Goal: Information Seeking & Learning: Learn about a topic

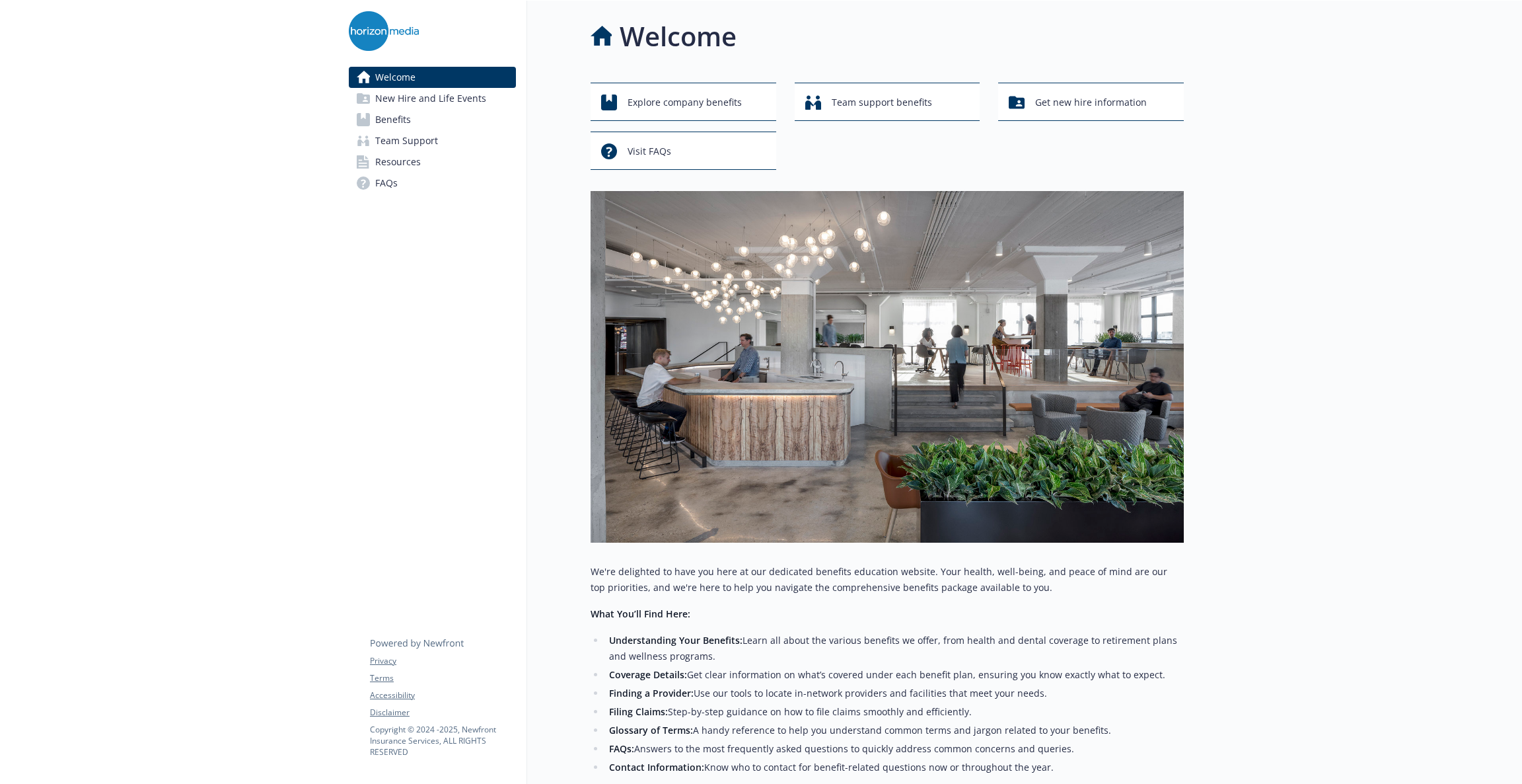
click at [420, 124] on link "Benefits" at bounding box center [432, 119] width 167 height 21
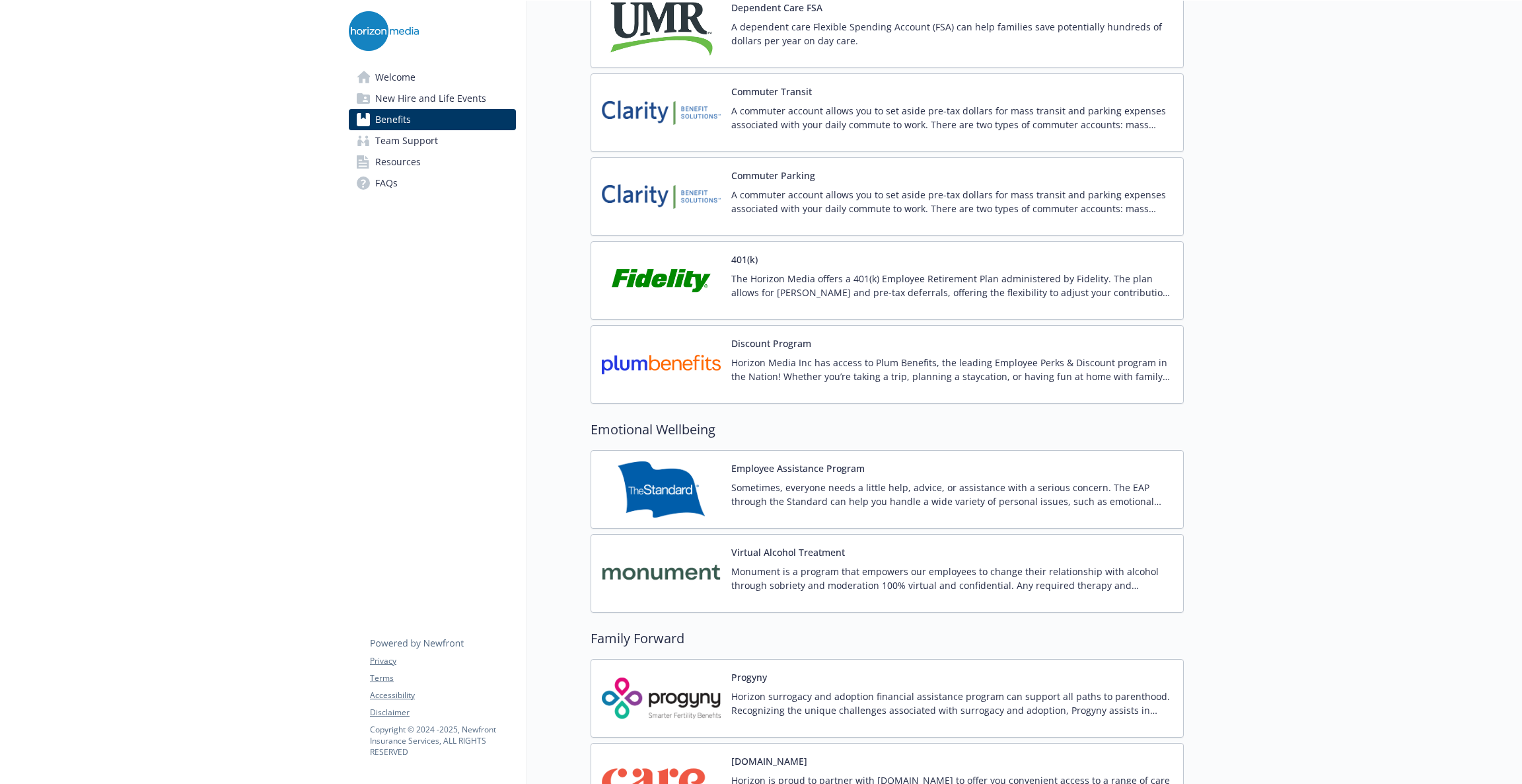
scroll to position [1982, 0]
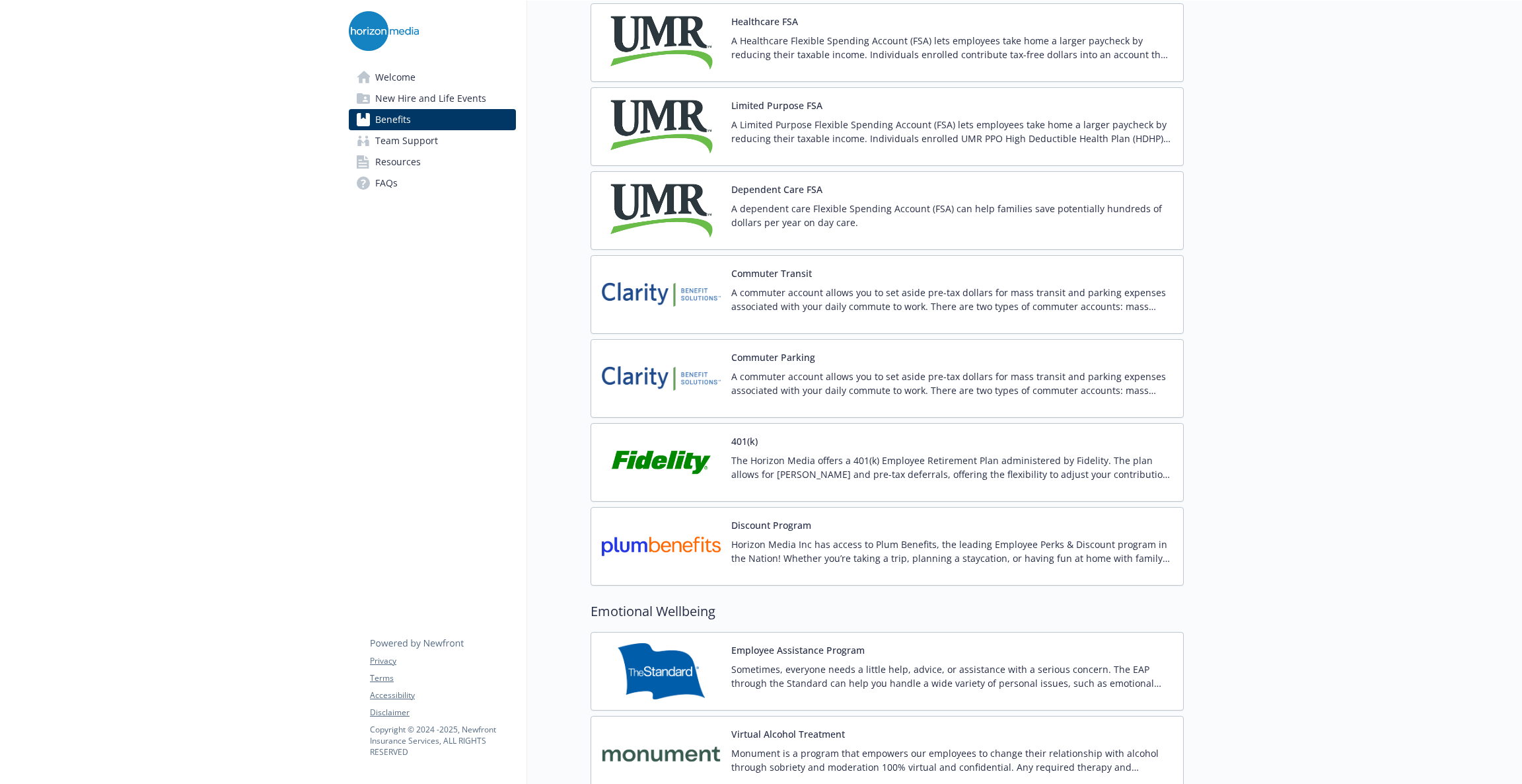
click at [814, 296] on p "A commuter account allows you to set aside pre-tax dollars for mass transit and…" at bounding box center [952, 299] width 442 height 28
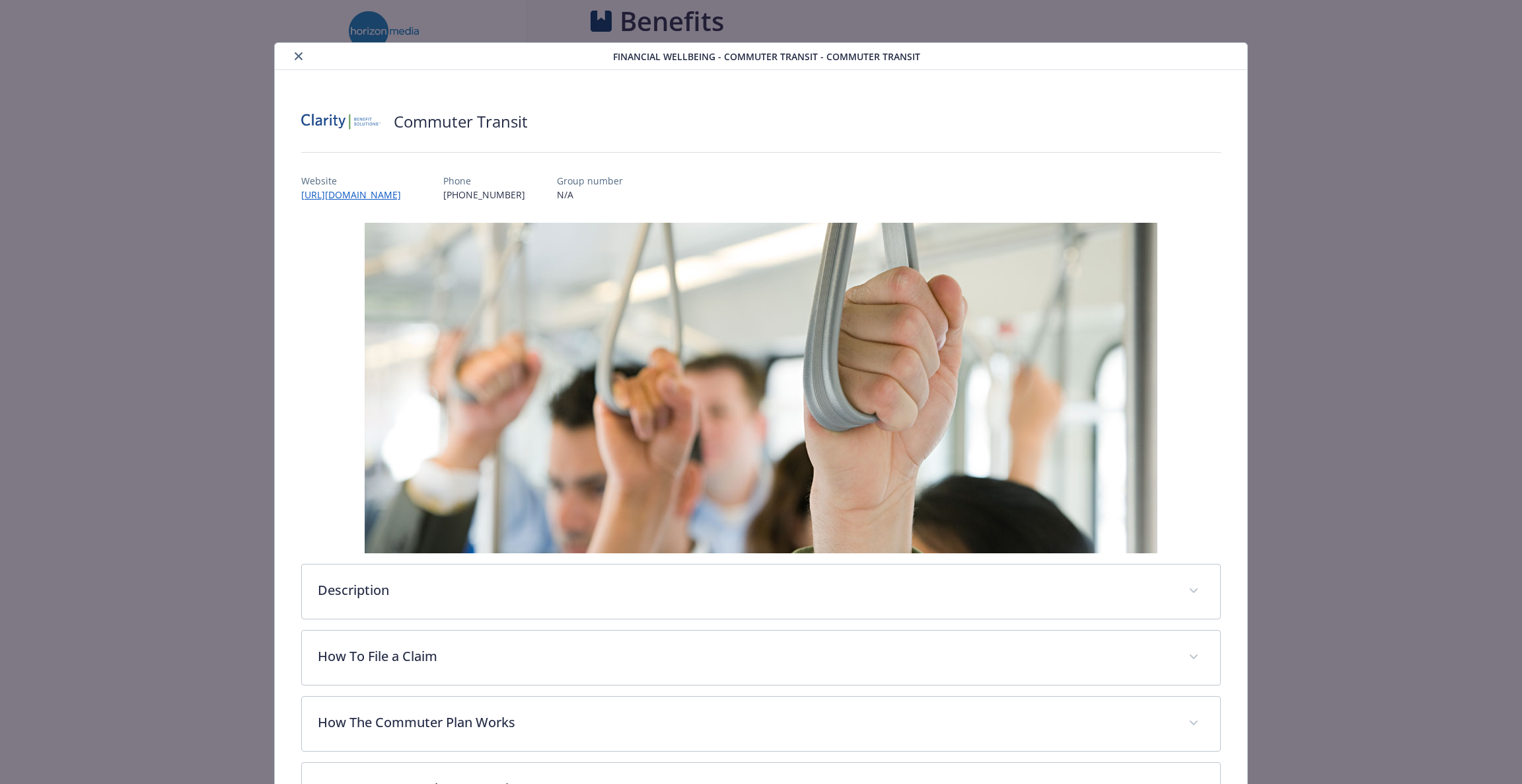
scroll to position [1982, 0]
click at [294, 64] on div "Financial Wellbeing - Commuter Transit - Commuter Transit" at bounding box center [761, 56] width 974 height 27
click at [295, 56] on icon "close" at bounding box center [298, 56] width 8 height 8
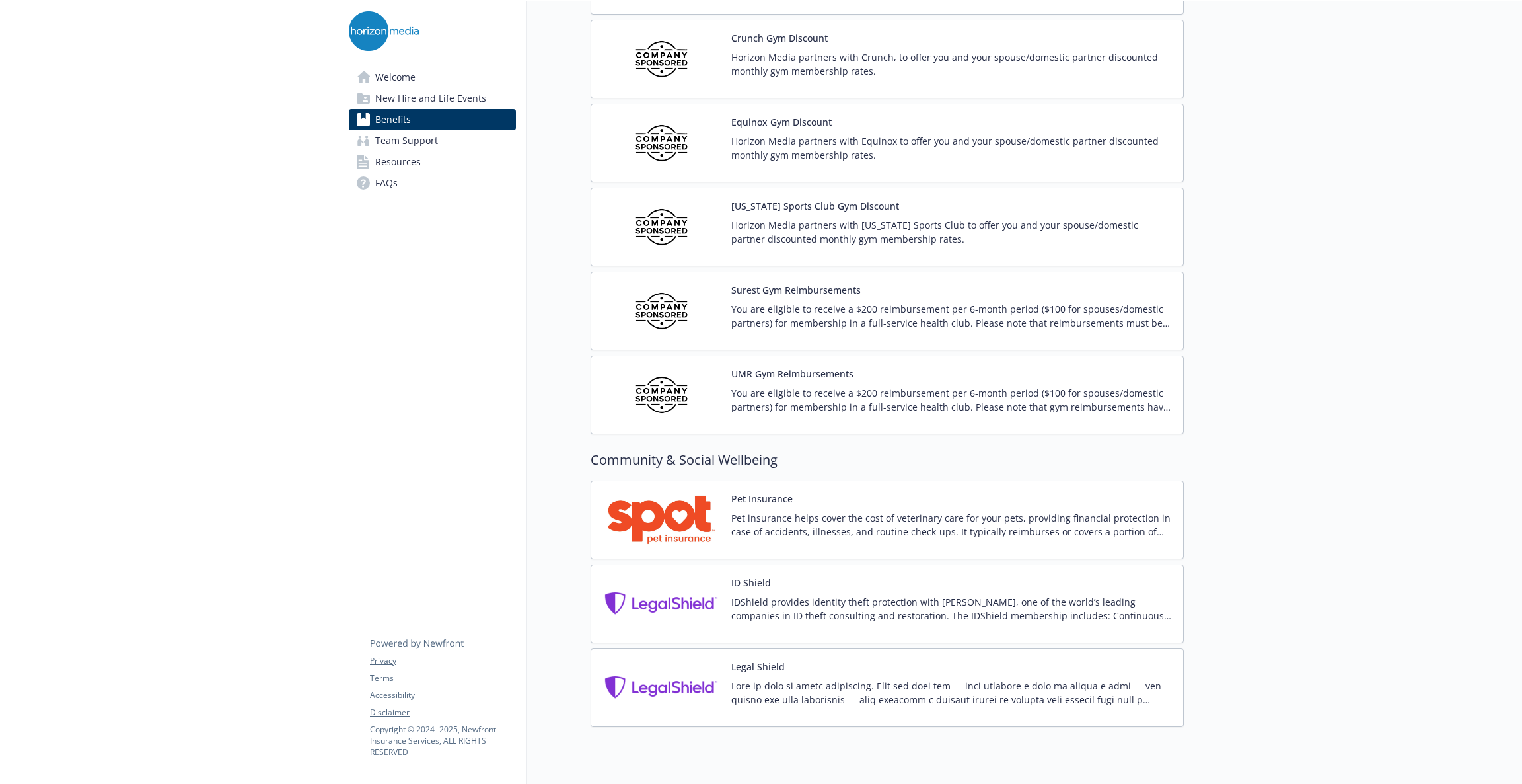
scroll to position [3157, 0]
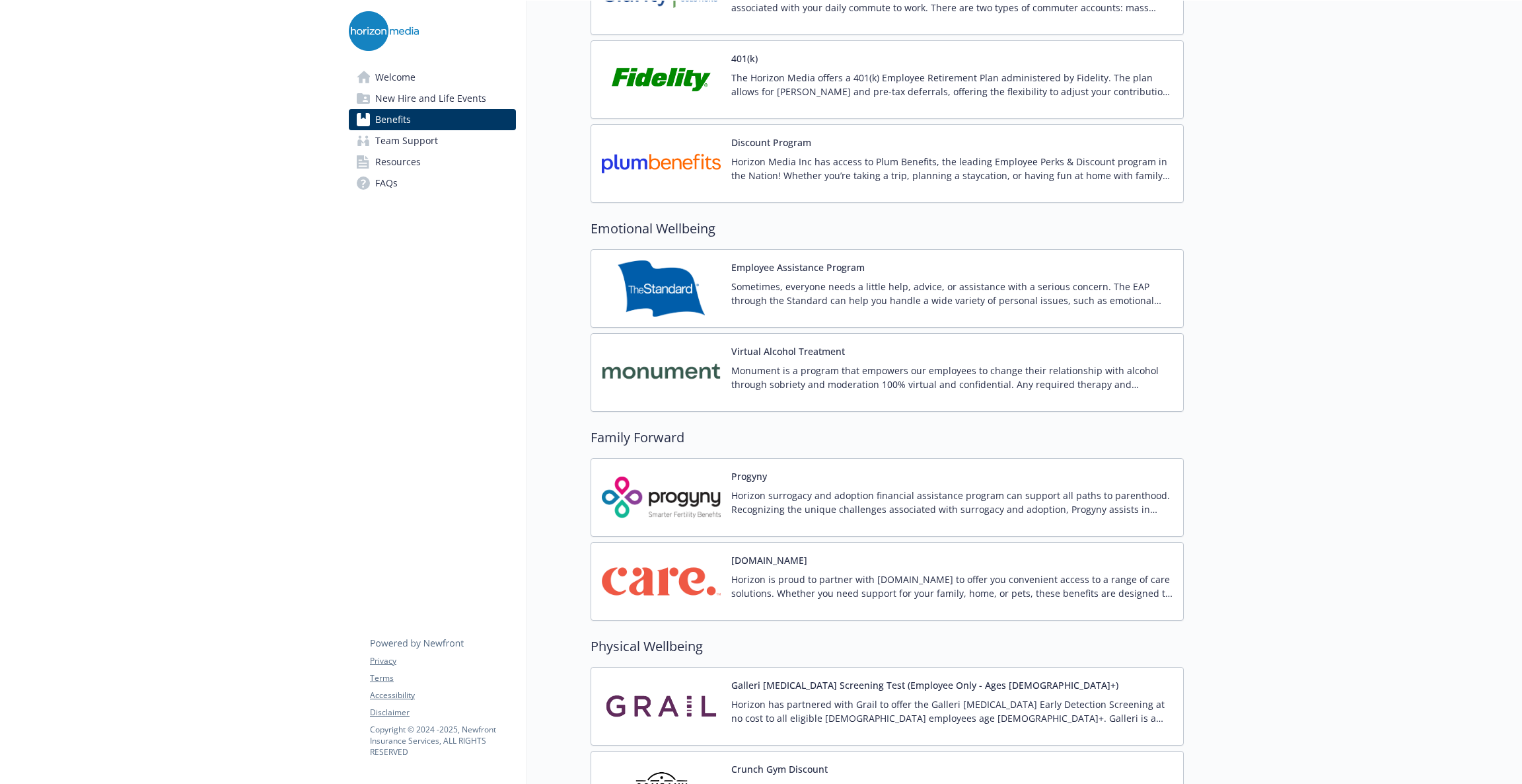
click at [415, 94] on span "New Hire and Life Events" at bounding box center [431, 98] width 111 height 21
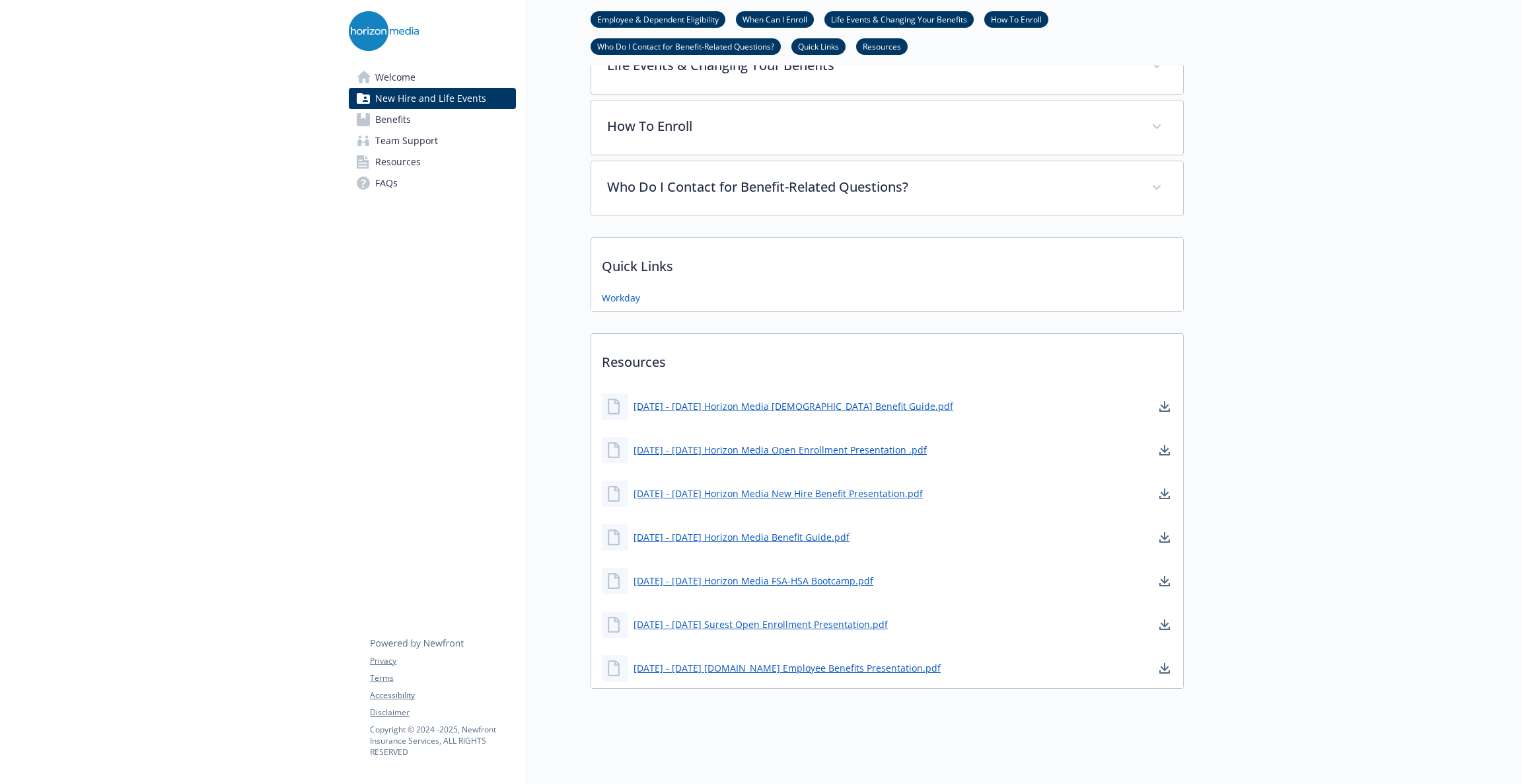
scroll to position [604, 0]
click at [409, 169] on span "Resources" at bounding box center [398, 162] width 45 height 21
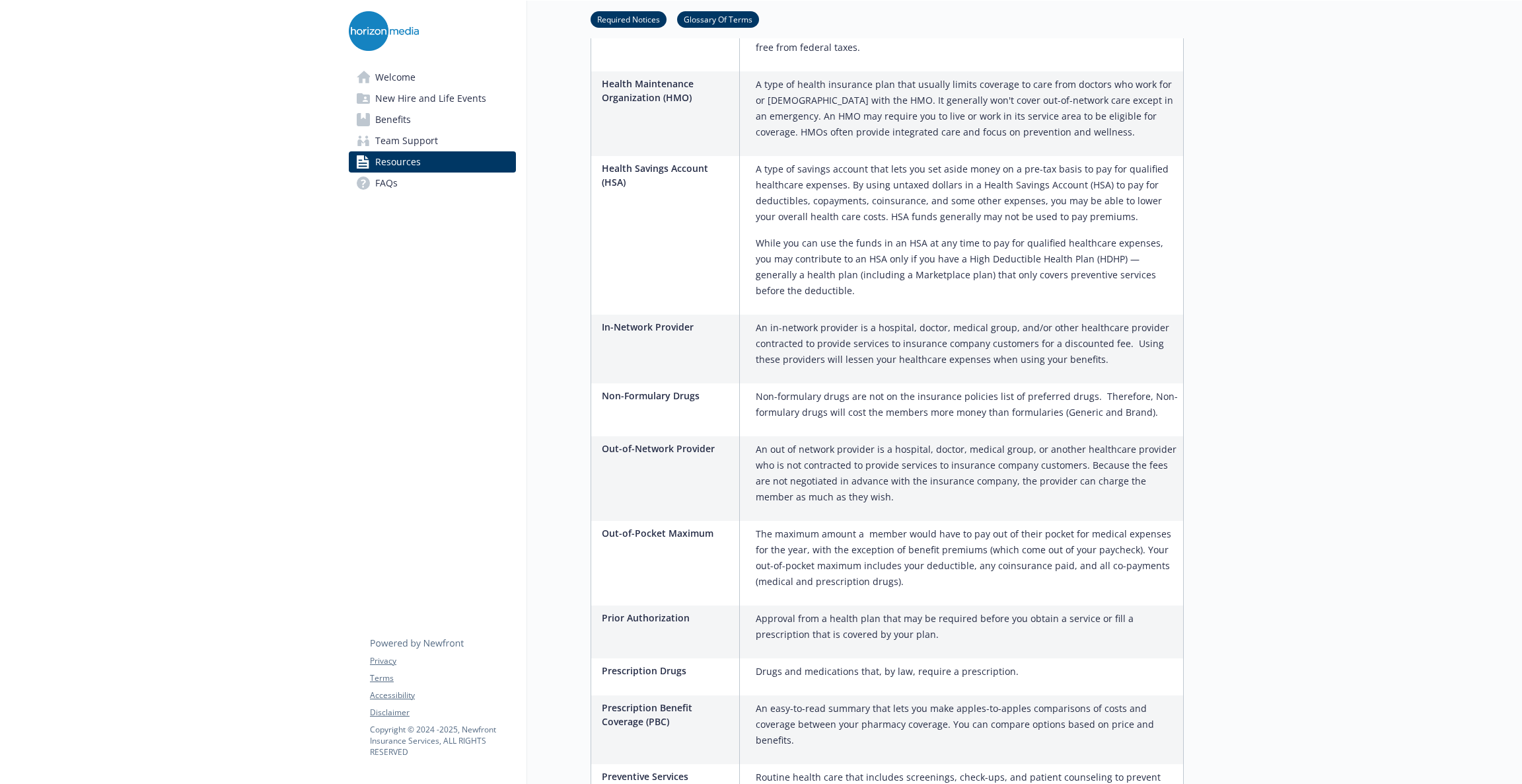
scroll to position [2289, 0]
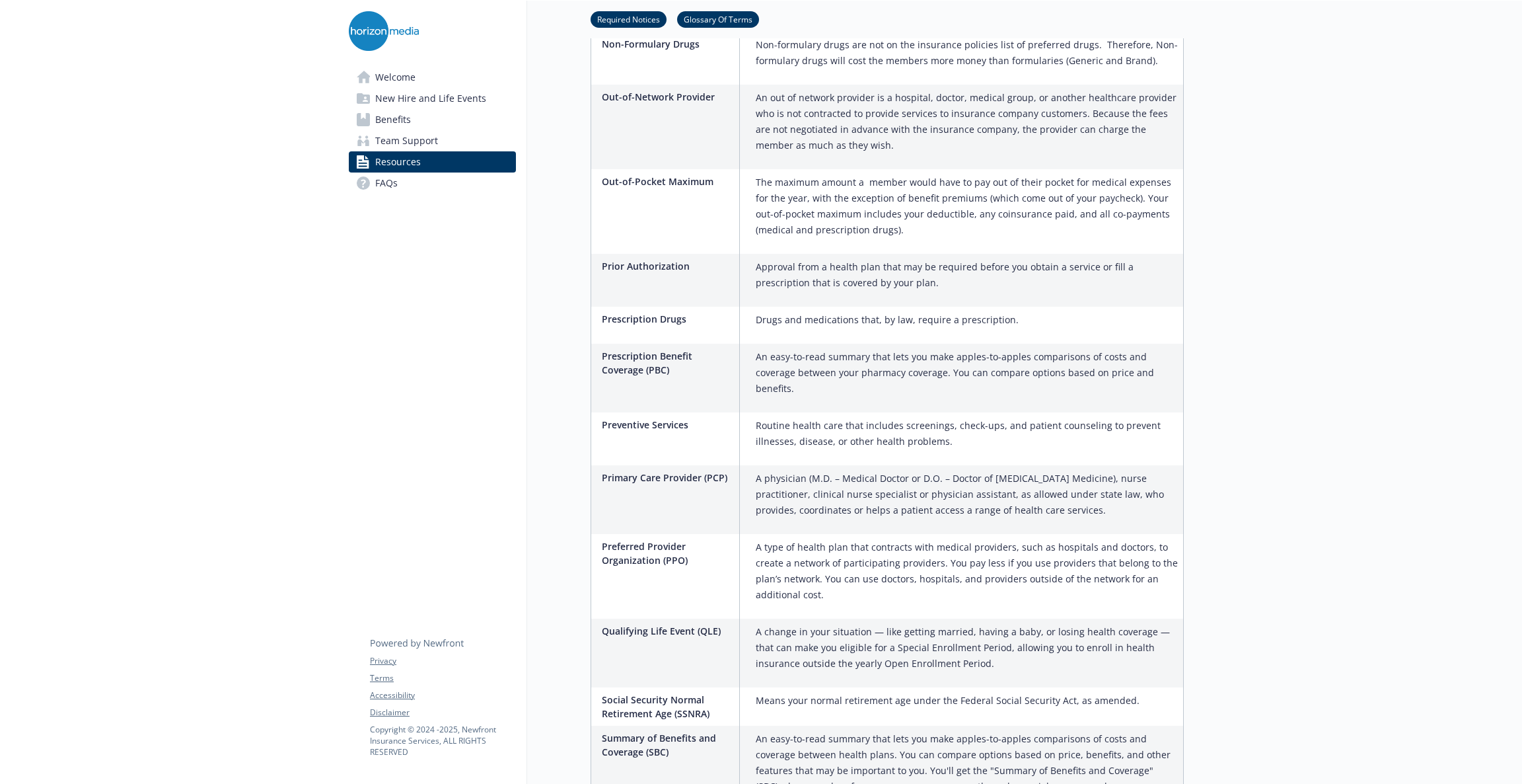
click at [411, 125] on link "Benefits" at bounding box center [432, 119] width 167 height 21
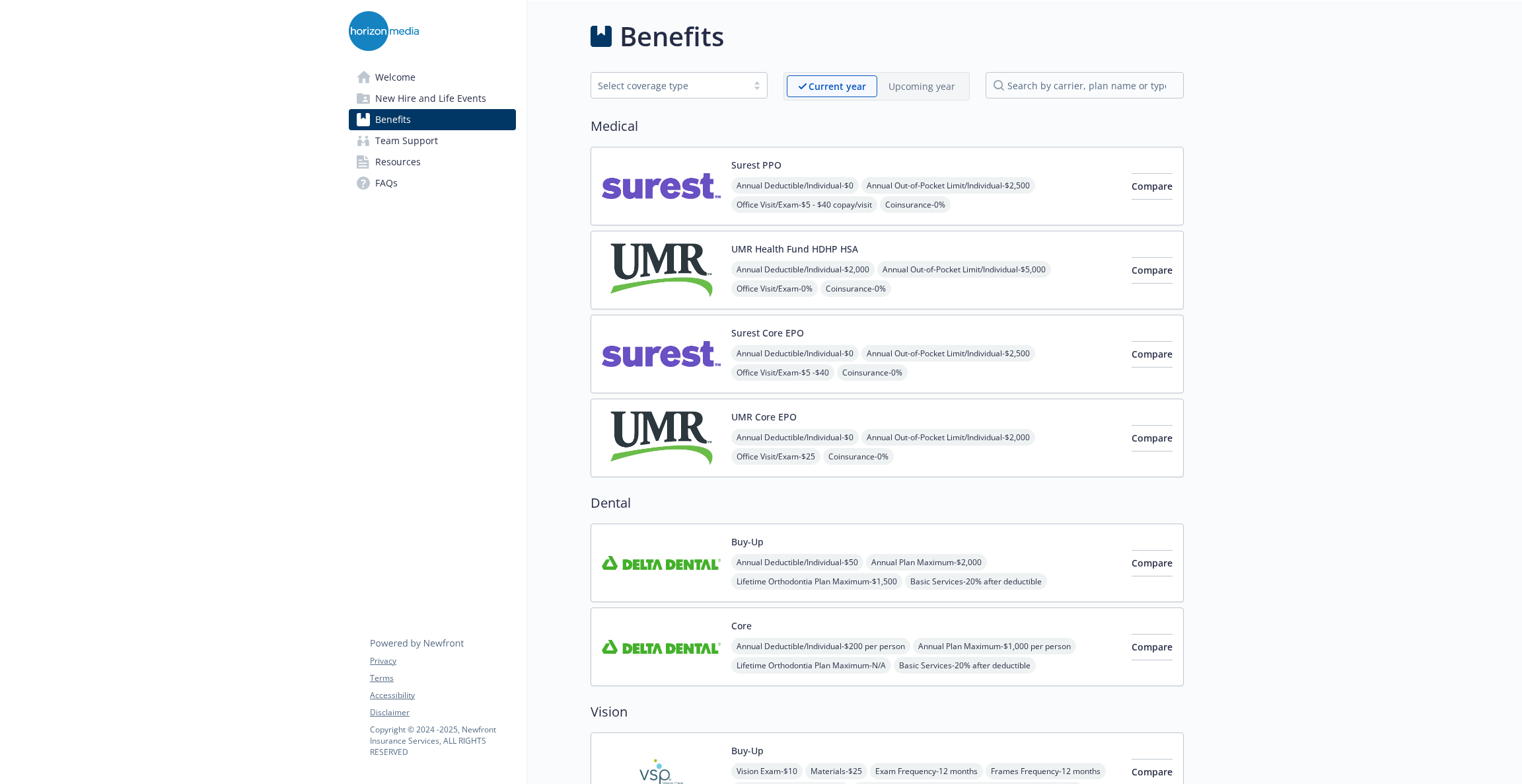
drag, startPoint x: 712, startPoint y: 83, endPoint x: 708, endPoint y: 94, distance: 11.7
click at [708, 94] on div "Select coverage type" at bounding box center [680, 85] width 177 height 26
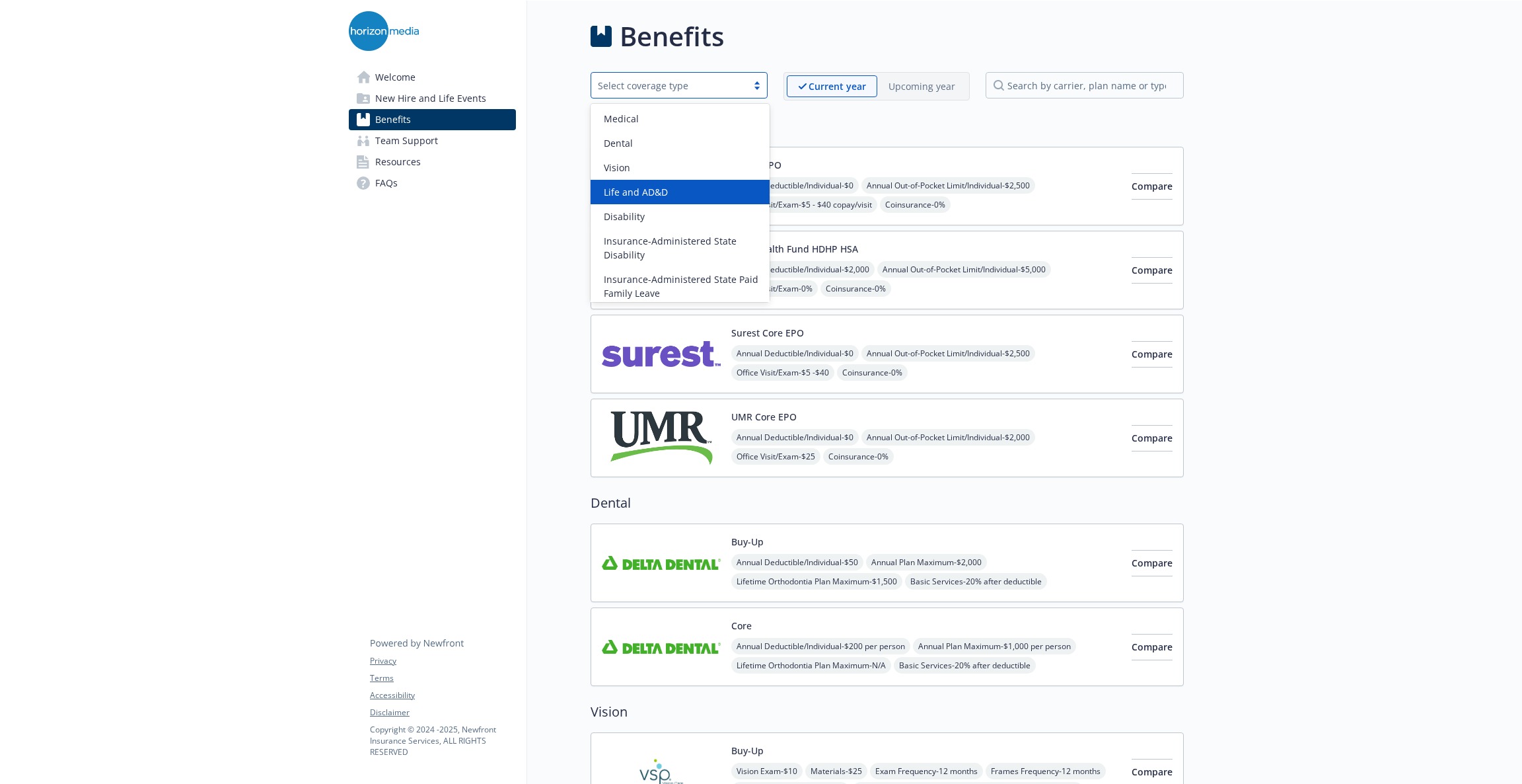
click at [653, 188] on div "Life and AD&D" at bounding box center [681, 192] width 179 height 24
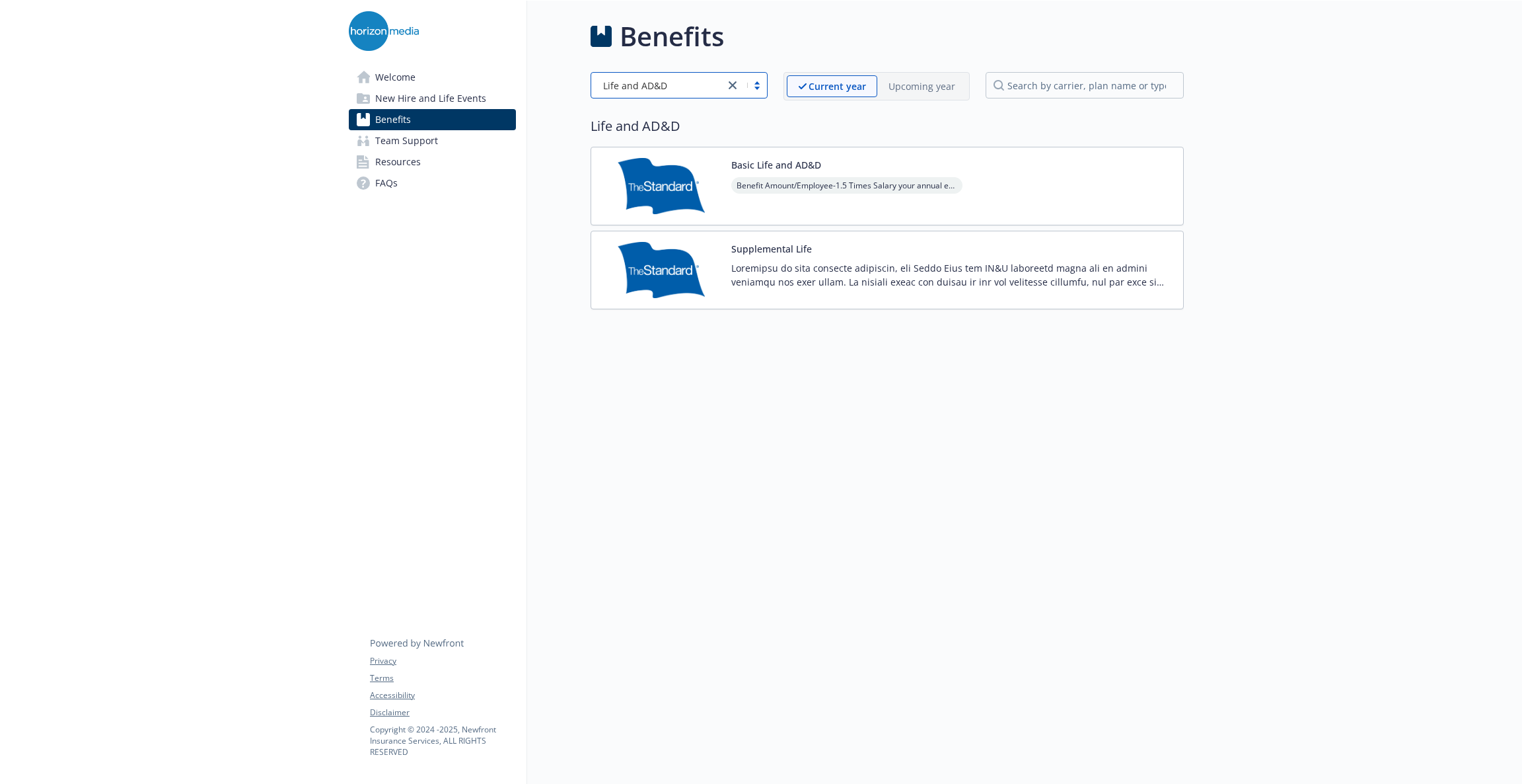
click at [746, 177] on div "Basic Life and AD&D Benefit Amount/Employee - 1.5 Times Salary your annual earn…" at bounding box center [847, 186] width 231 height 56
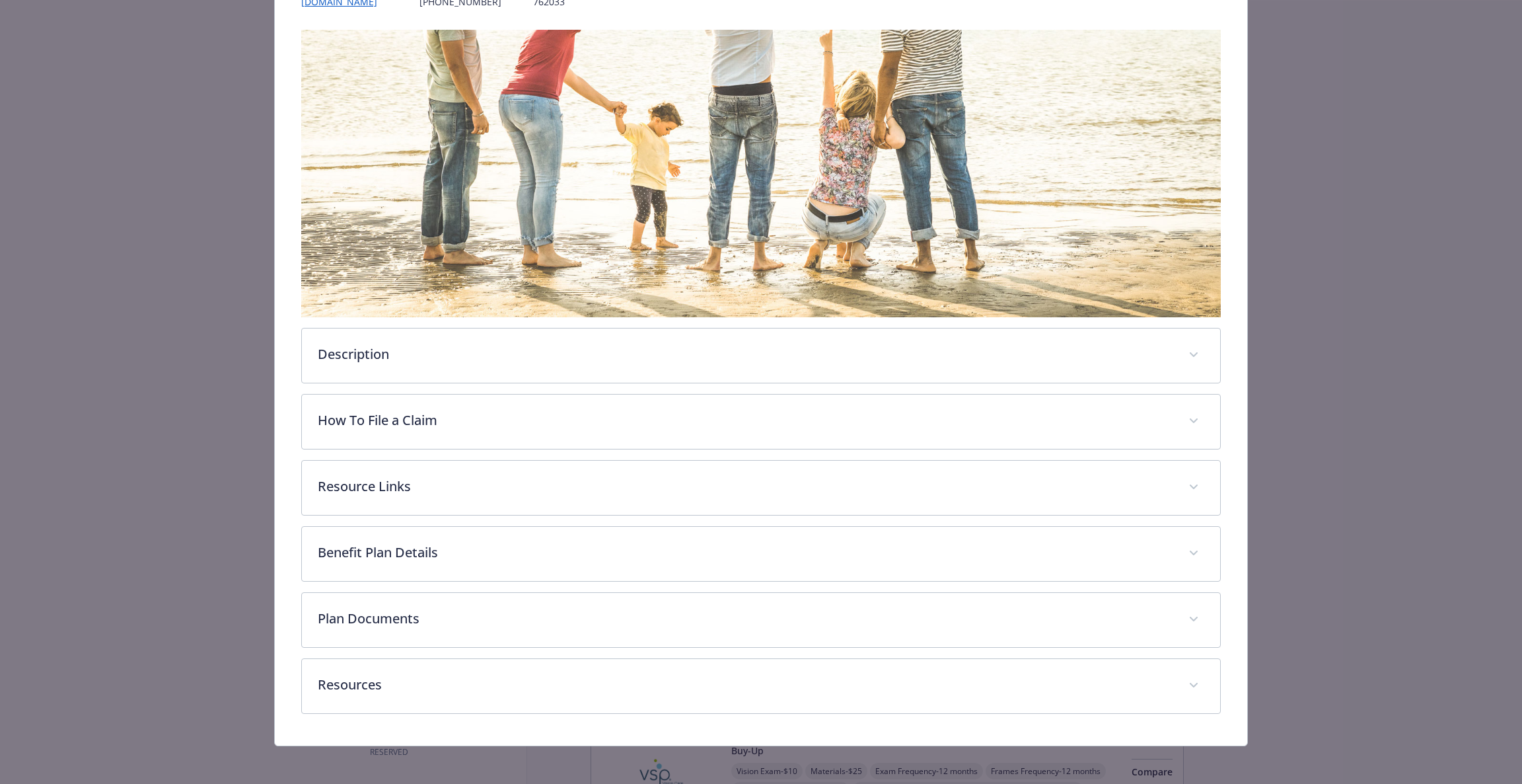
scroll to position [196, 0]
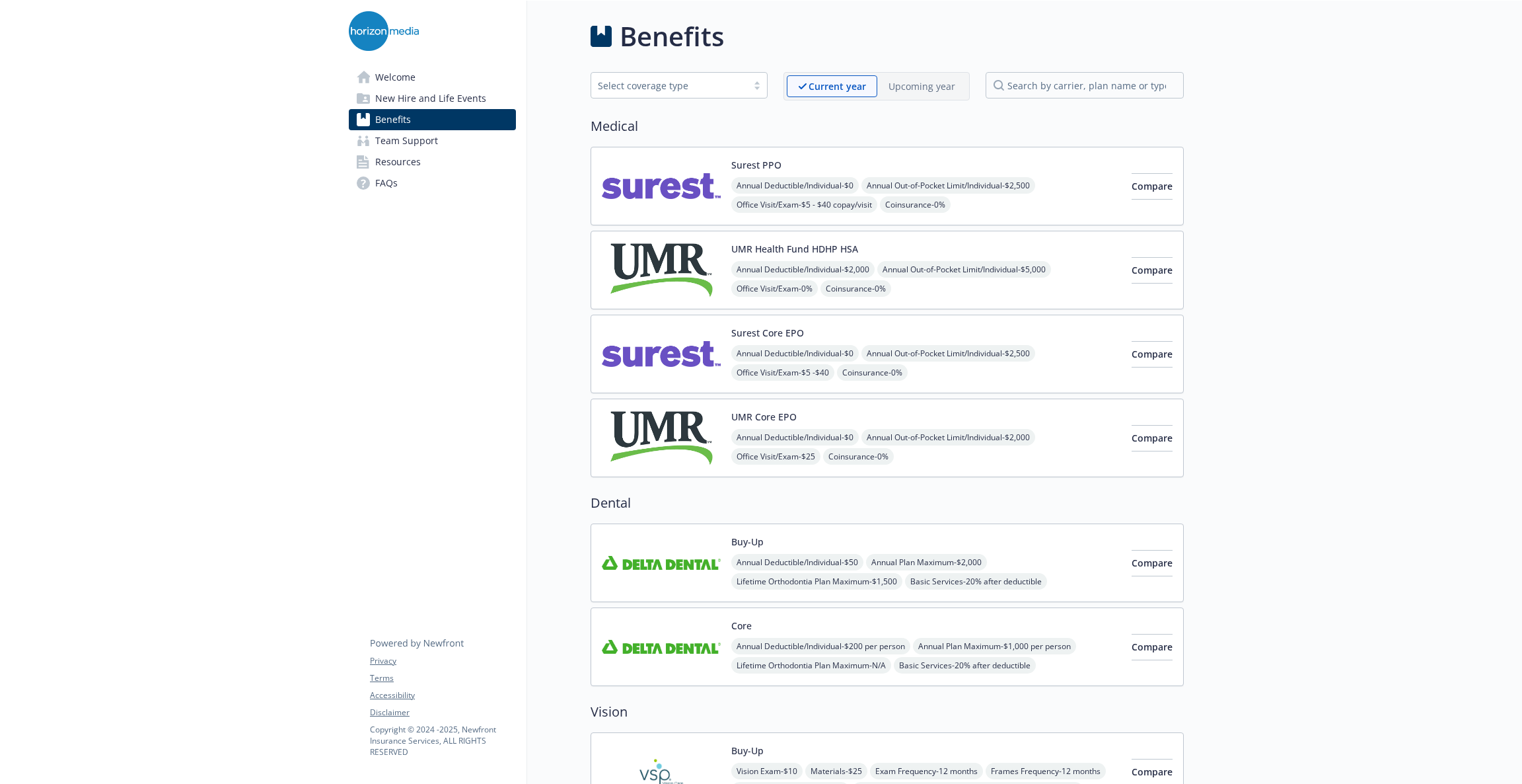
click at [728, 82] on div "Select coverage type" at bounding box center [669, 85] width 143 height 14
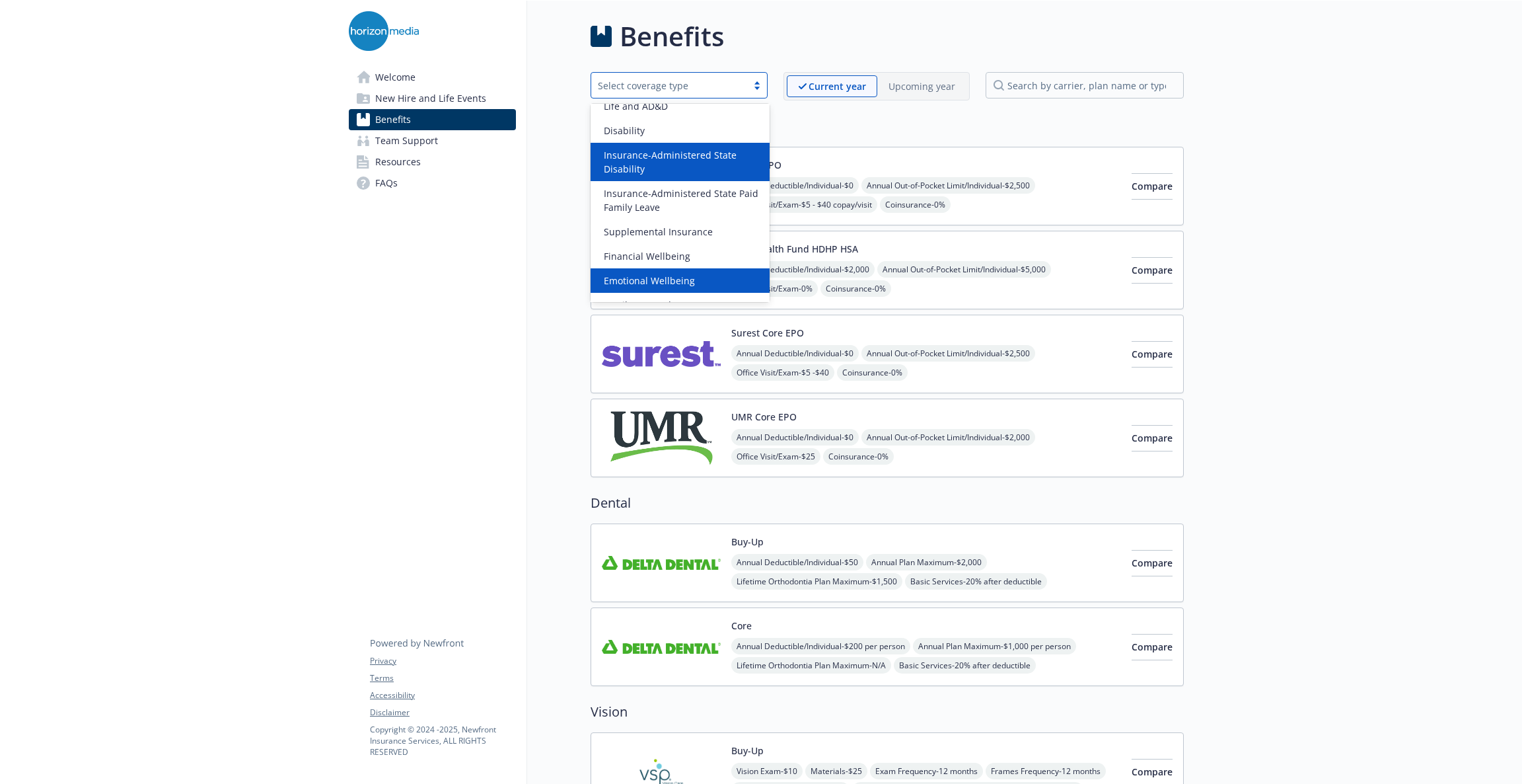
scroll to position [152, 0]
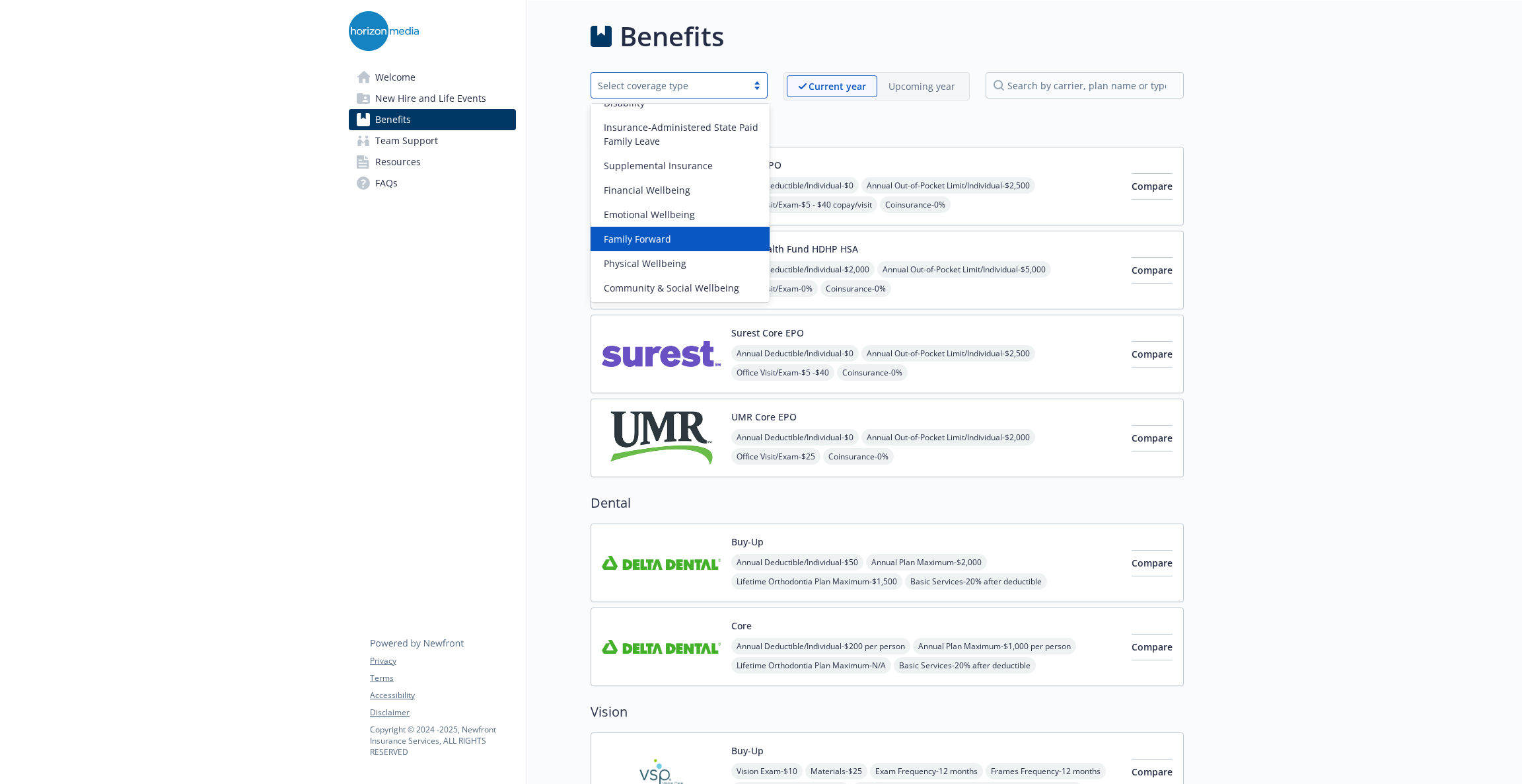
click at [688, 243] on div "Family Forward" at bounding box center [681, 239] width 163 height 14
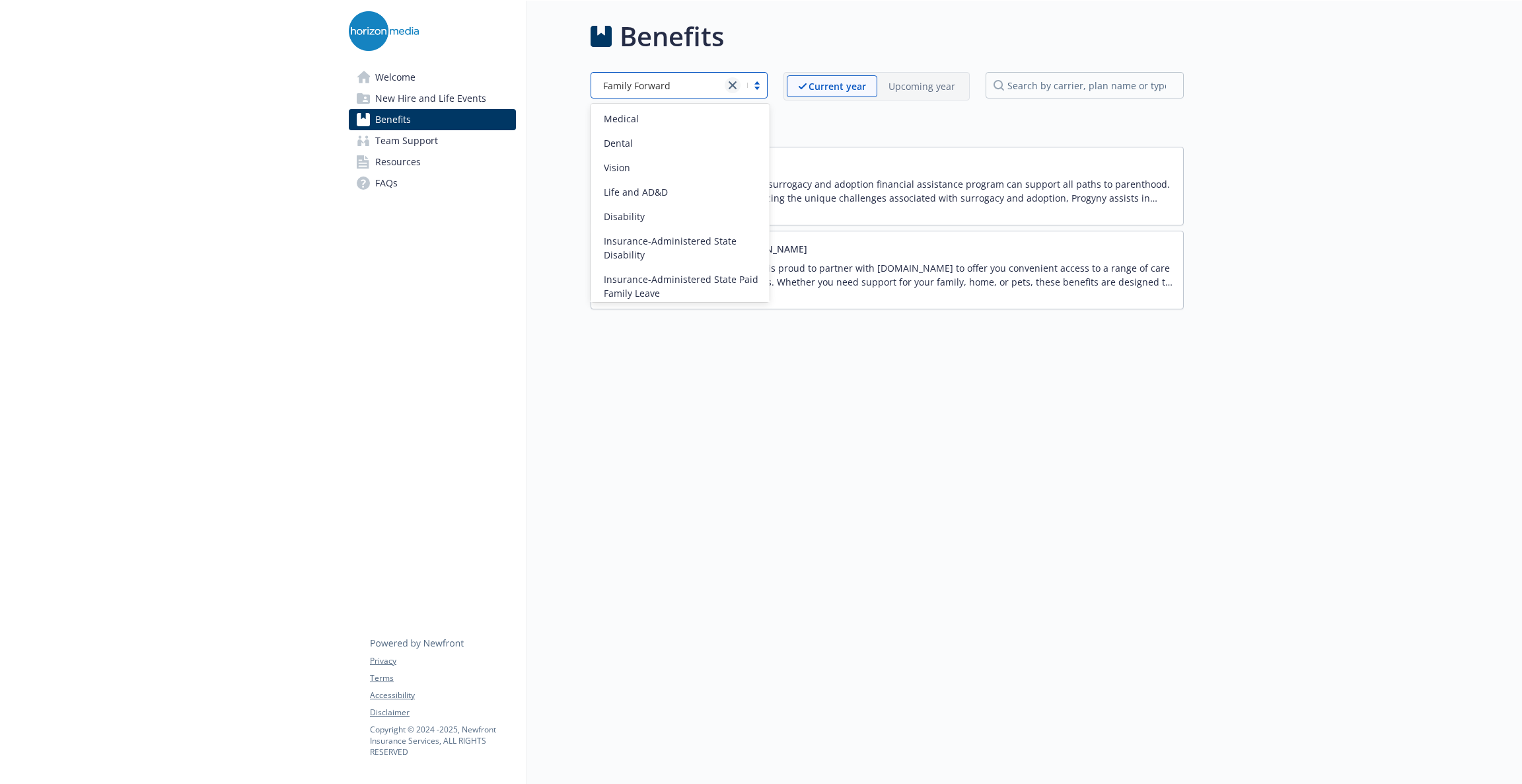
click at [733, 83] on icon "close" at bounding box center [732, 84] width 8 height 8
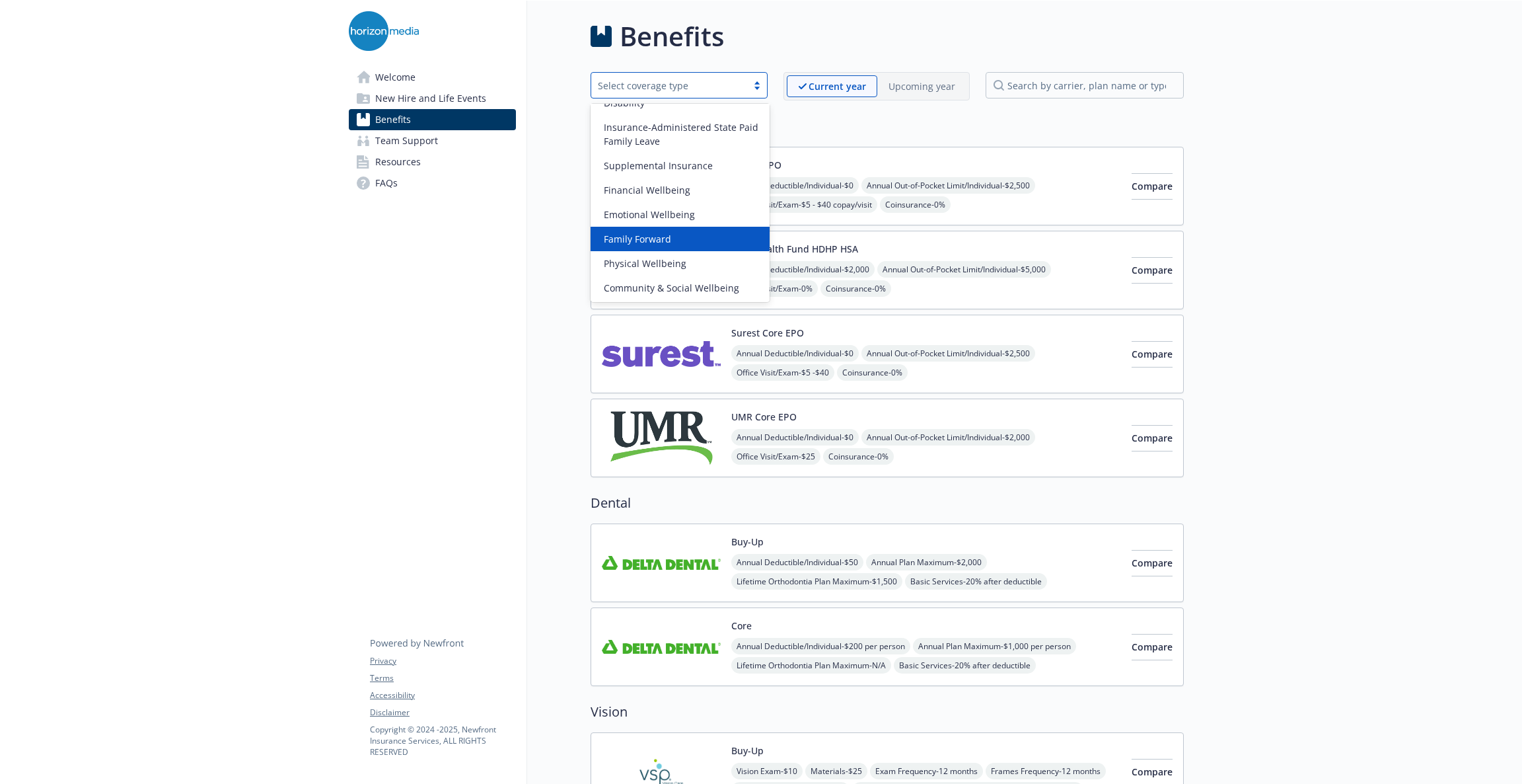
click at [655, 241] on span "Family Forward" at bounding box center [638, 239] width 68 height 14
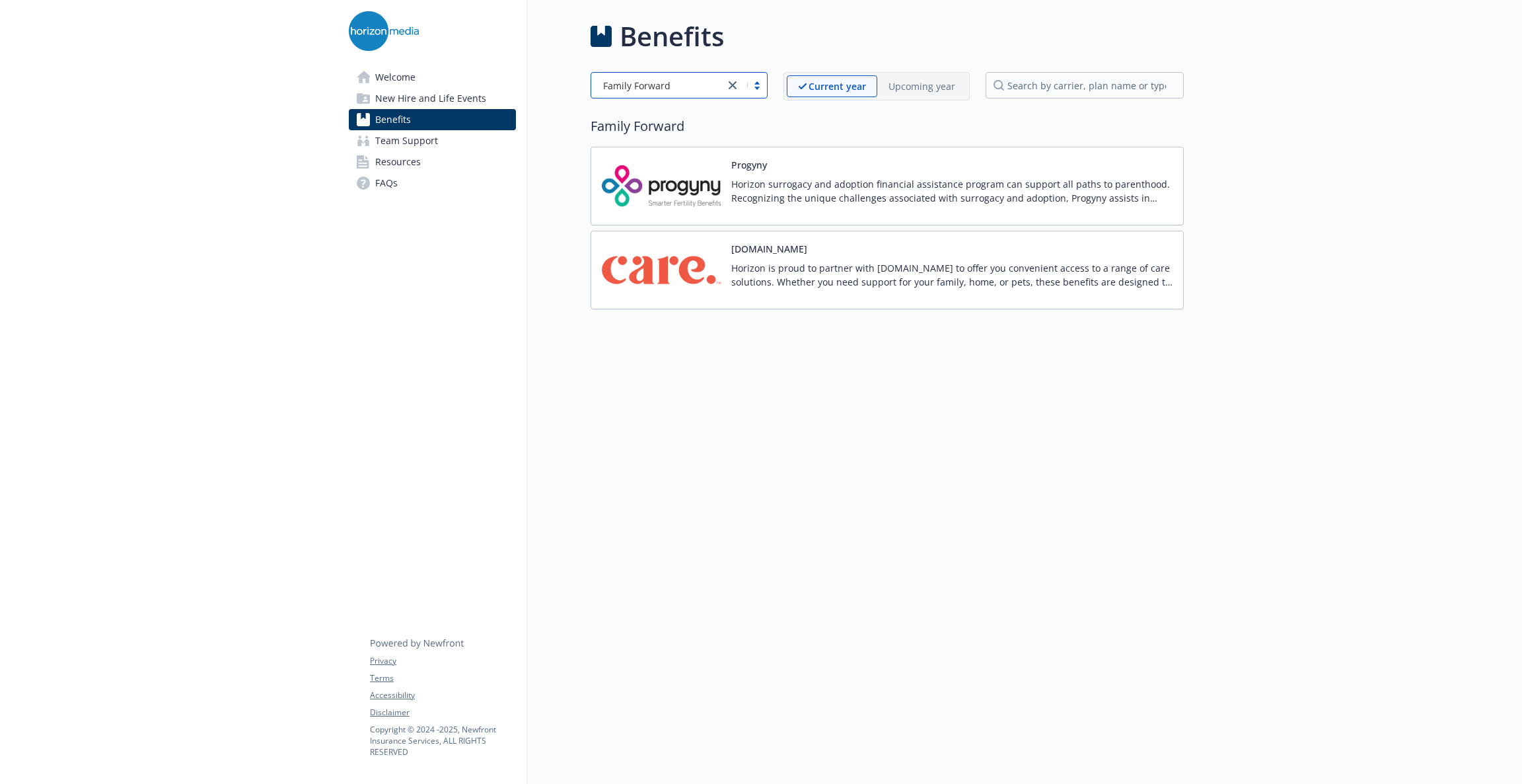
click at [695, 76] on div "Family Forward" at bounding box center [659, 63] width 78 height 24
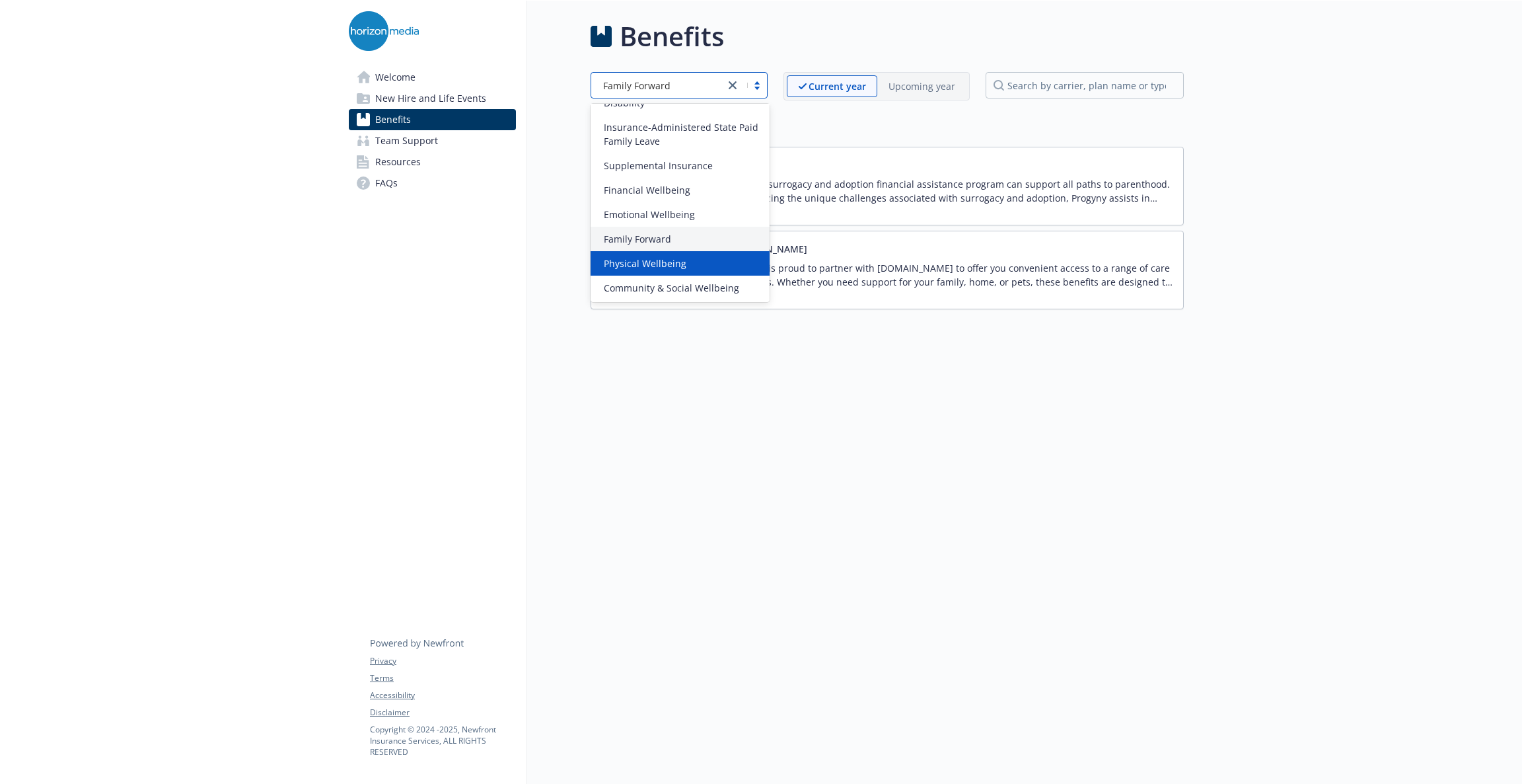
click at [651, 265] on span "Physical Wellbeing" at bounding box center [645, 263] width 83 height 14
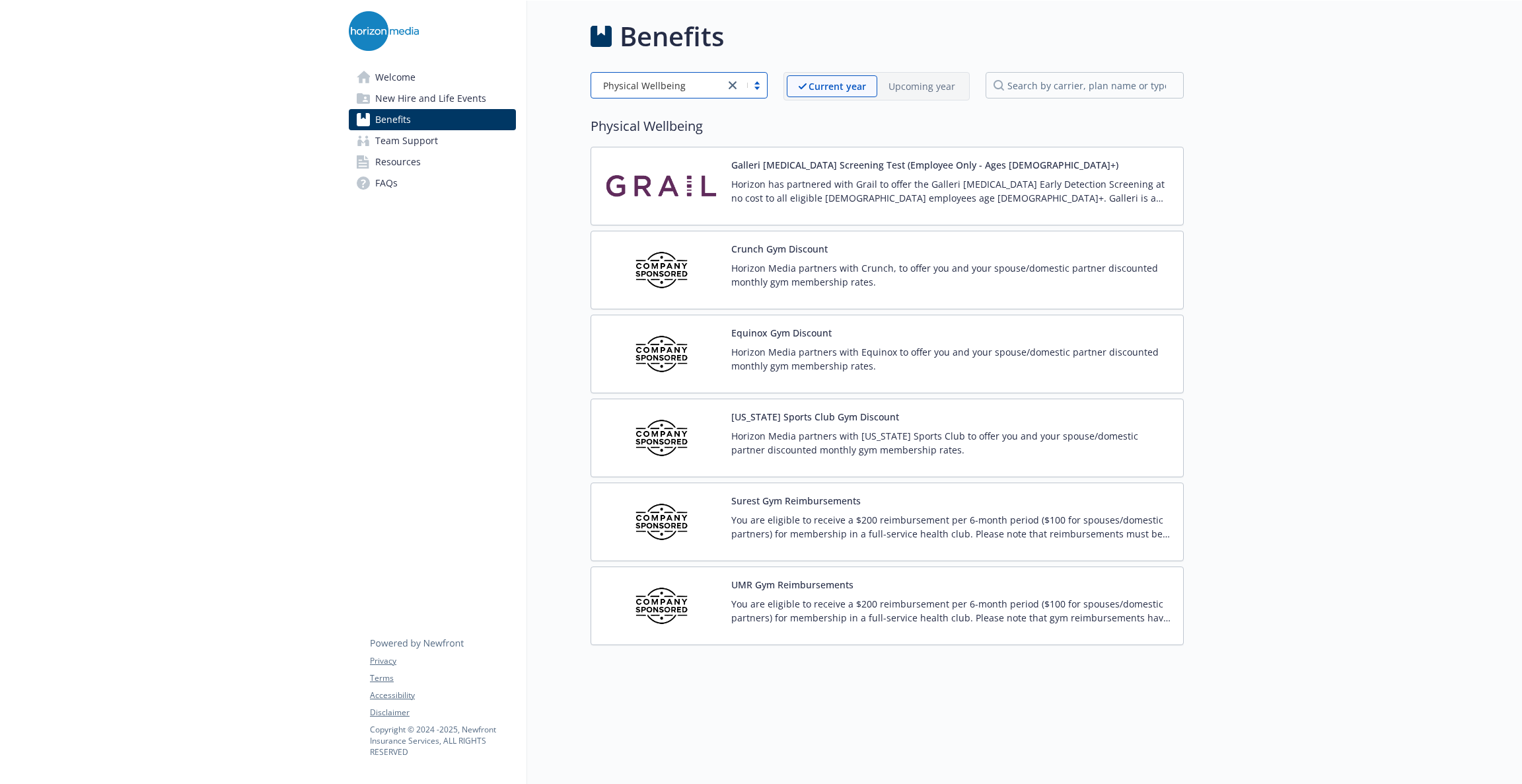
click at [627, 91] on span "Physical Wellbeing" at bounding box center [644, 85] width 83 height 14
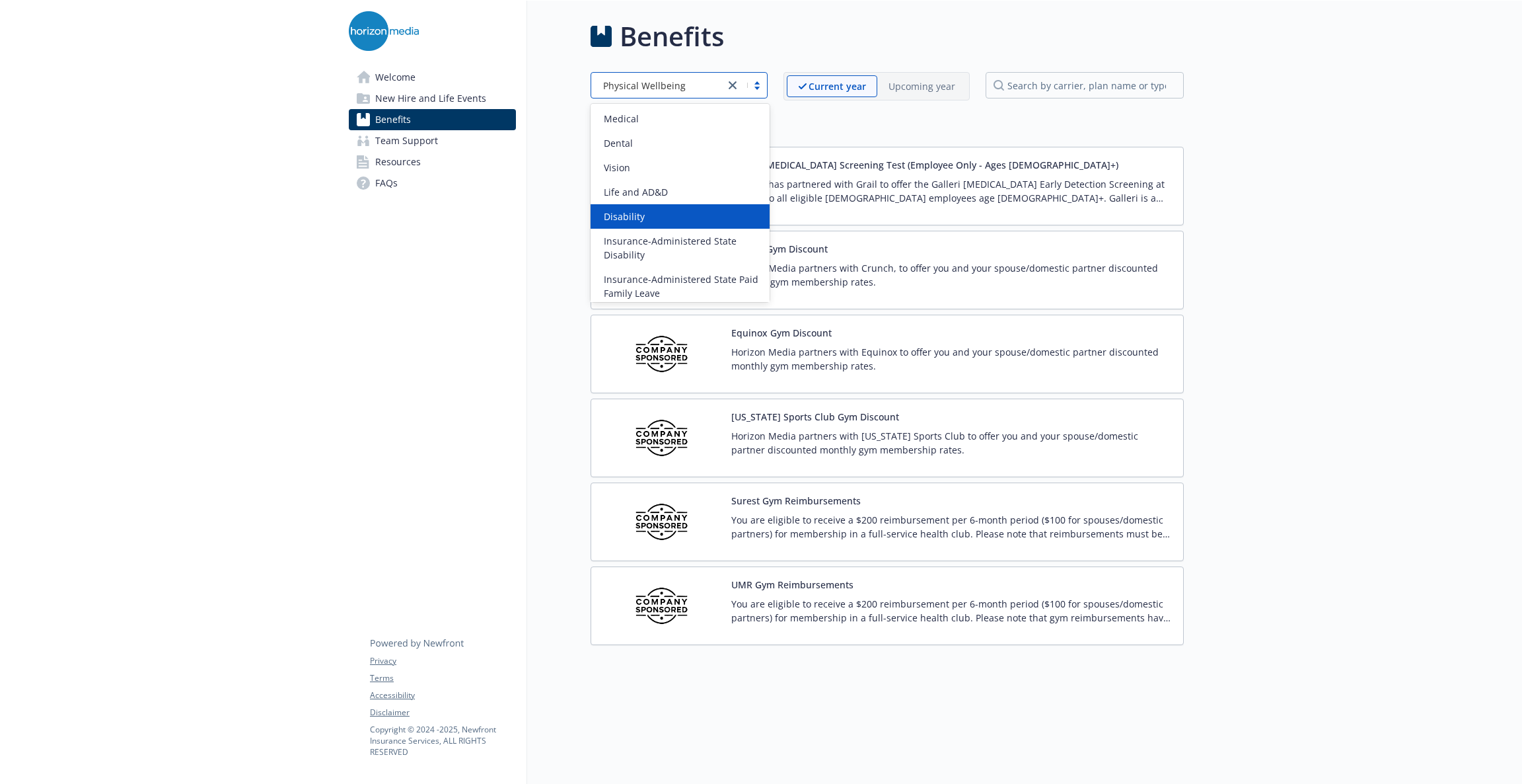
click at [676, 220] on div "Disability" at bounding box center [681, 216] width 163 height 14
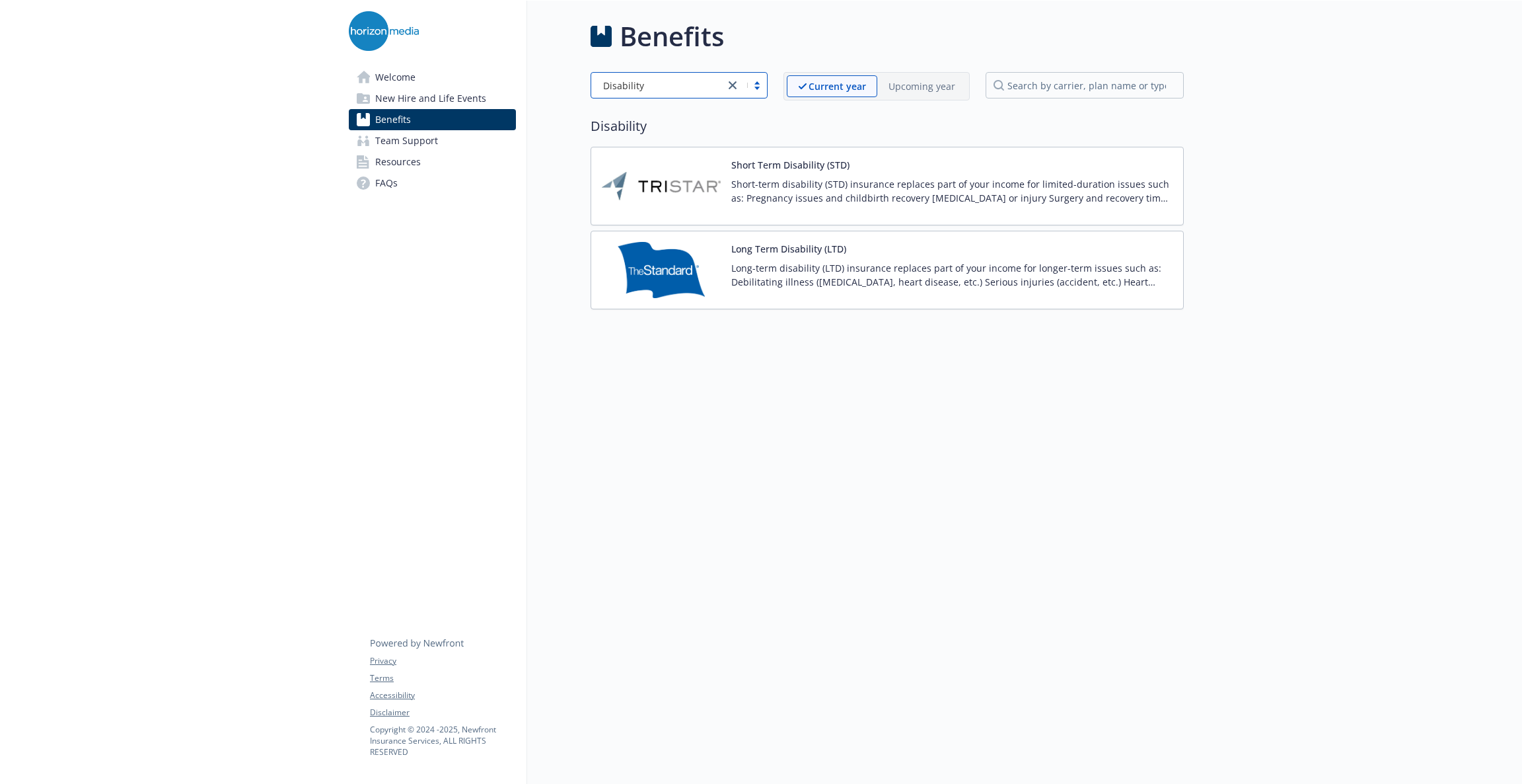
click at [817, 162] on button "Short Term Disability (STD)" at bounding box center [790, 165] width 118 height 14
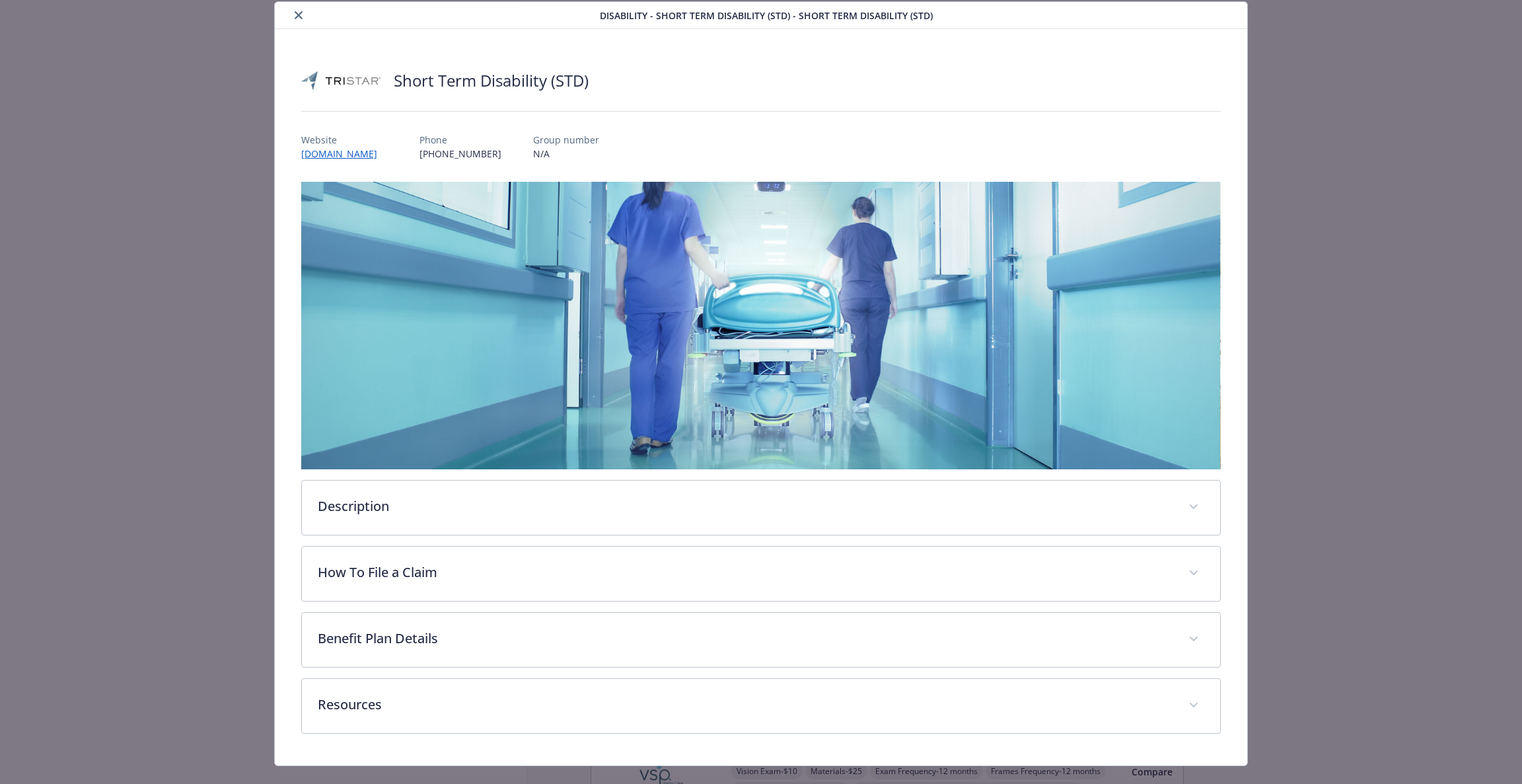
scroll to position [63, 0]
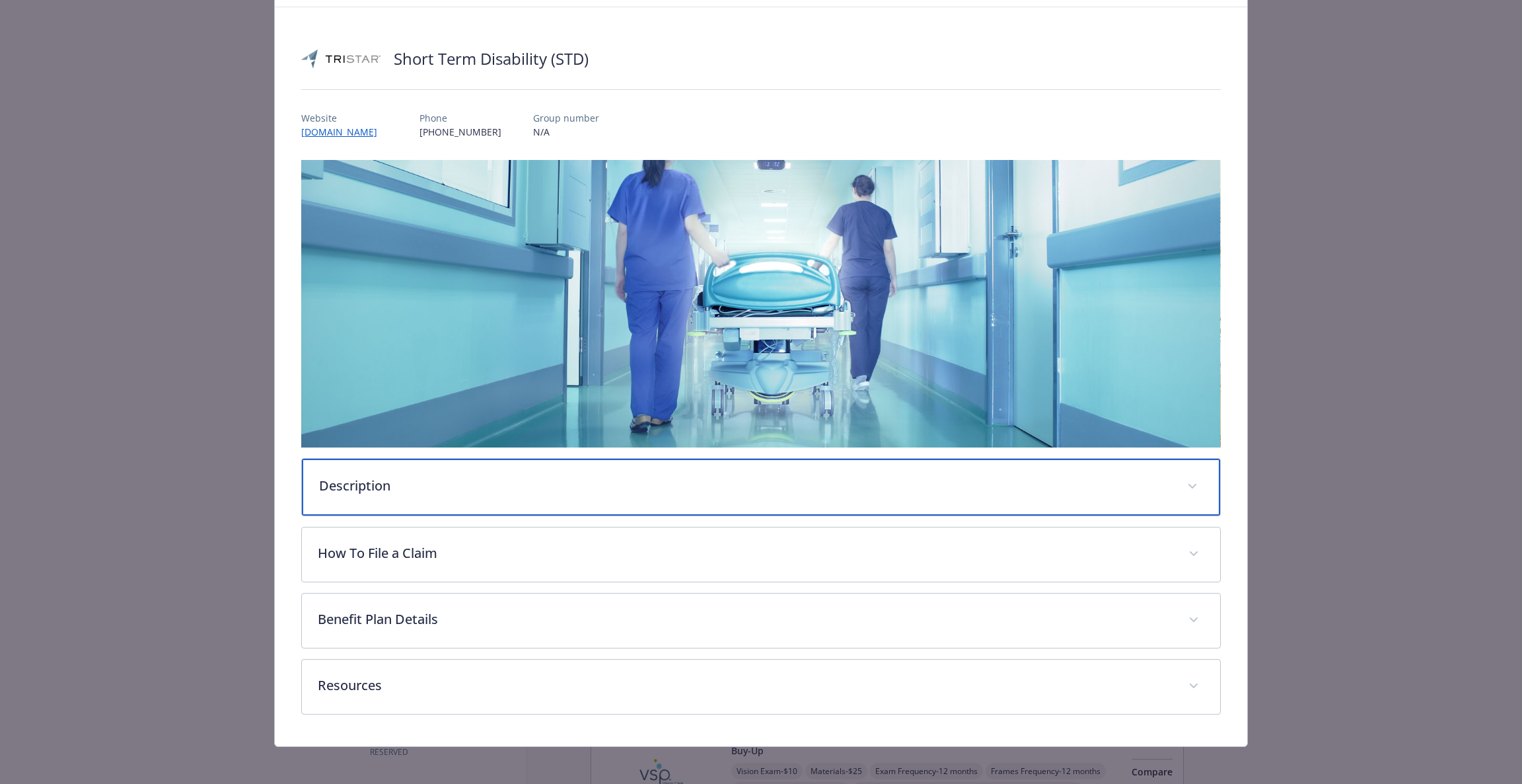
click at [530, 475] on p "Description" at bounding box center [745, 485] width 853 height 20
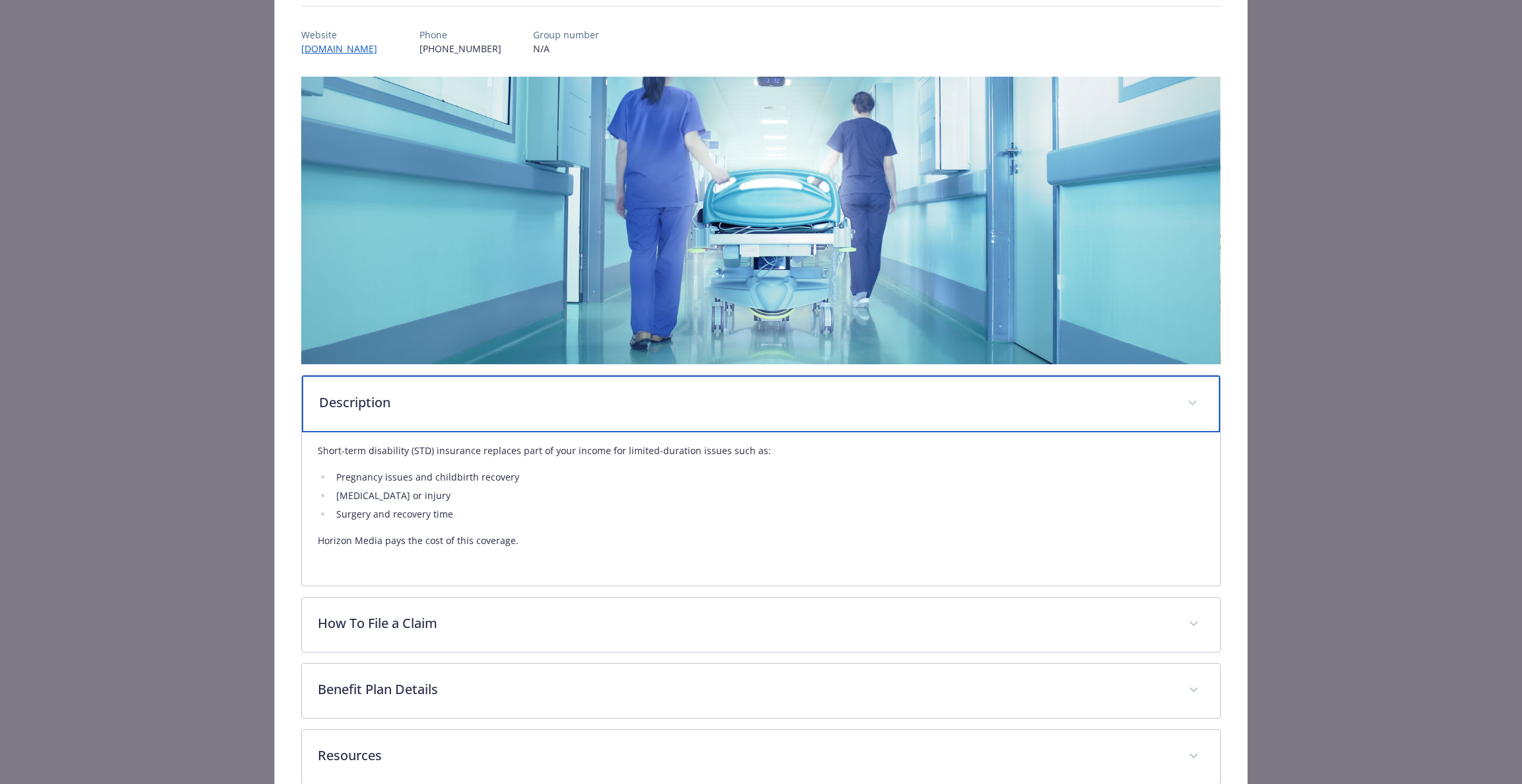
scroll to position [217, 0]
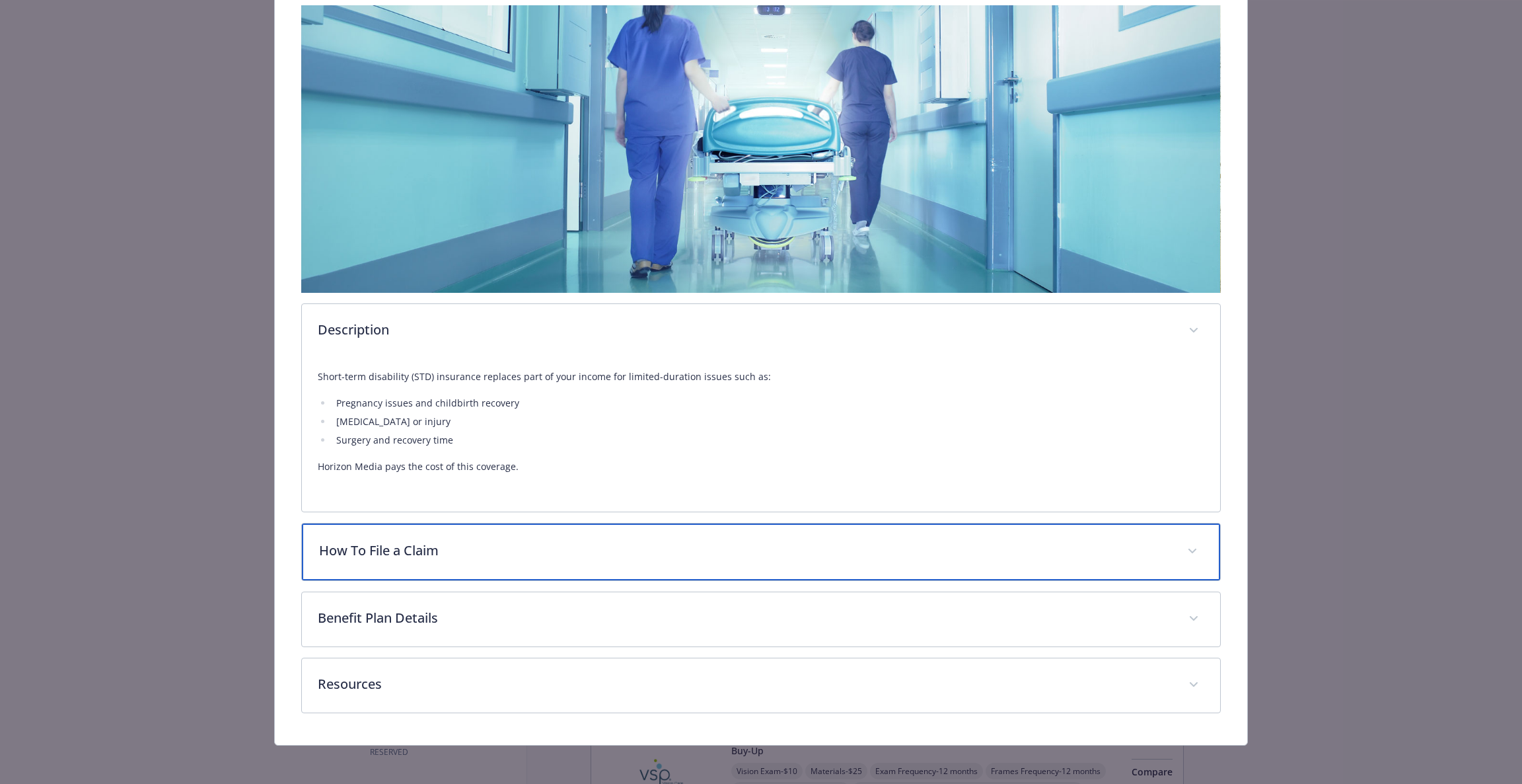
click at [582, 546] on p "How To File a Claim" at bounding box center [745, 550] width 853 height 20
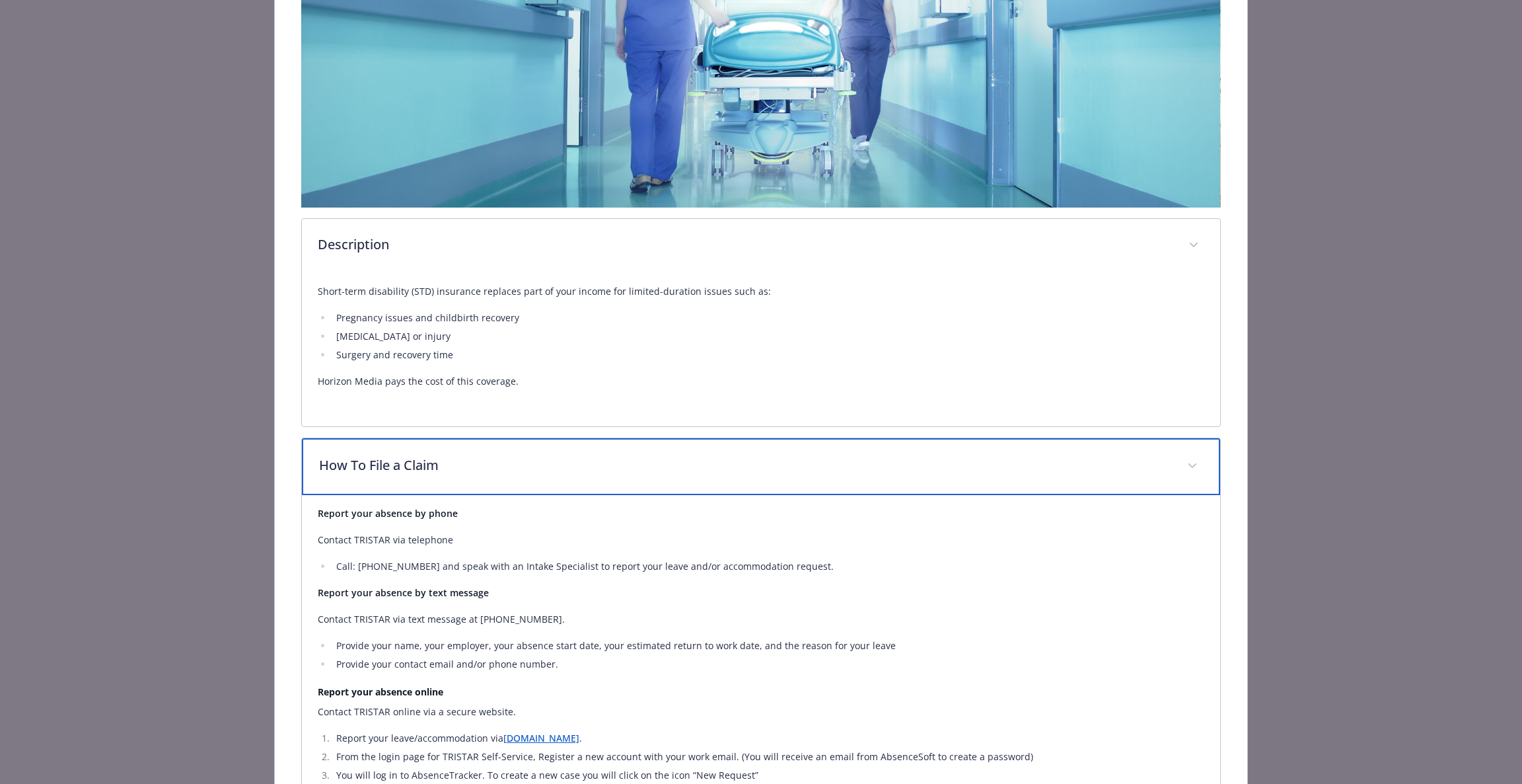
scroll to position [588, 0]
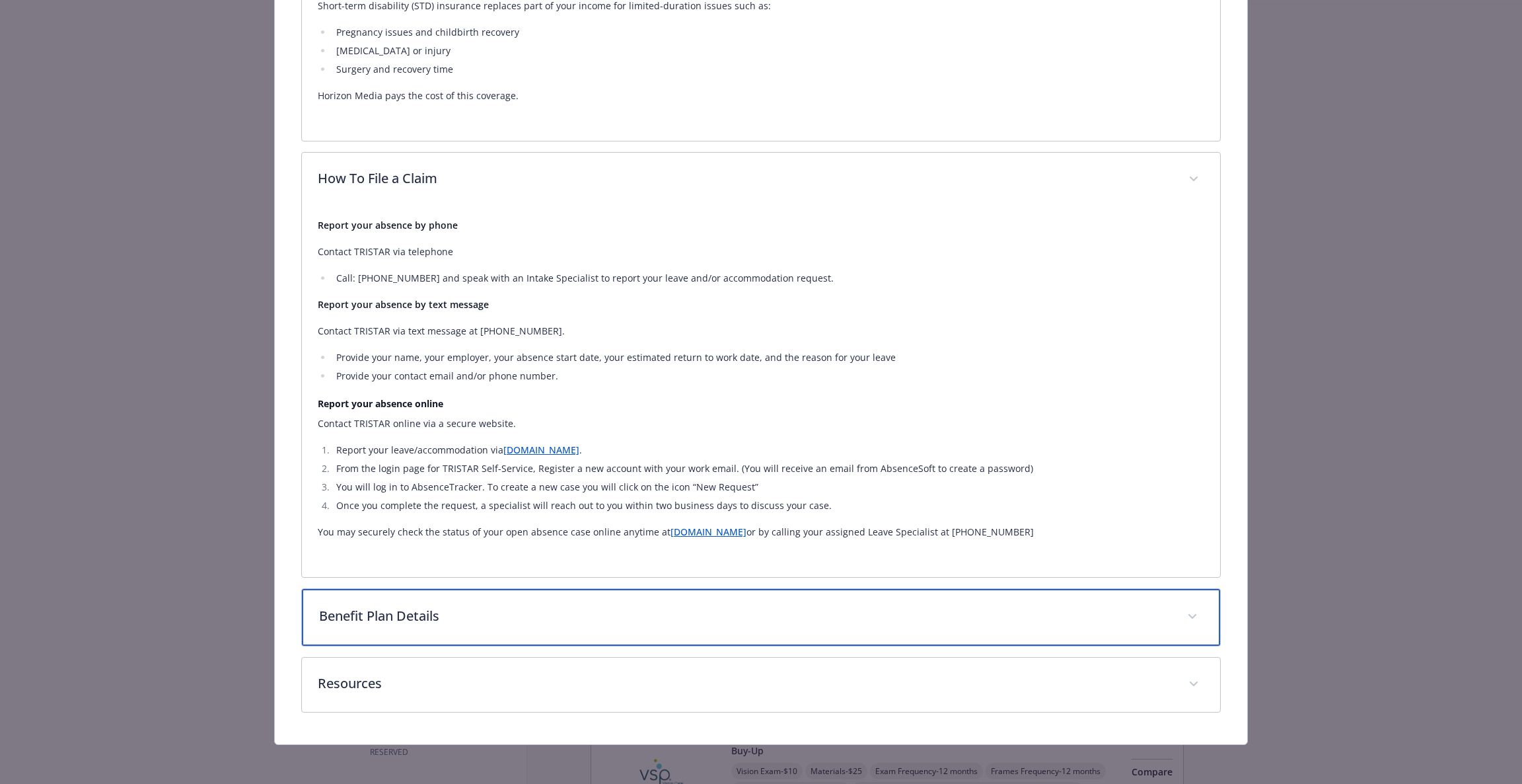
click at [561, 610] on p "Benefit Plan Details" at bounding box center [745, 615] width 853 height 20
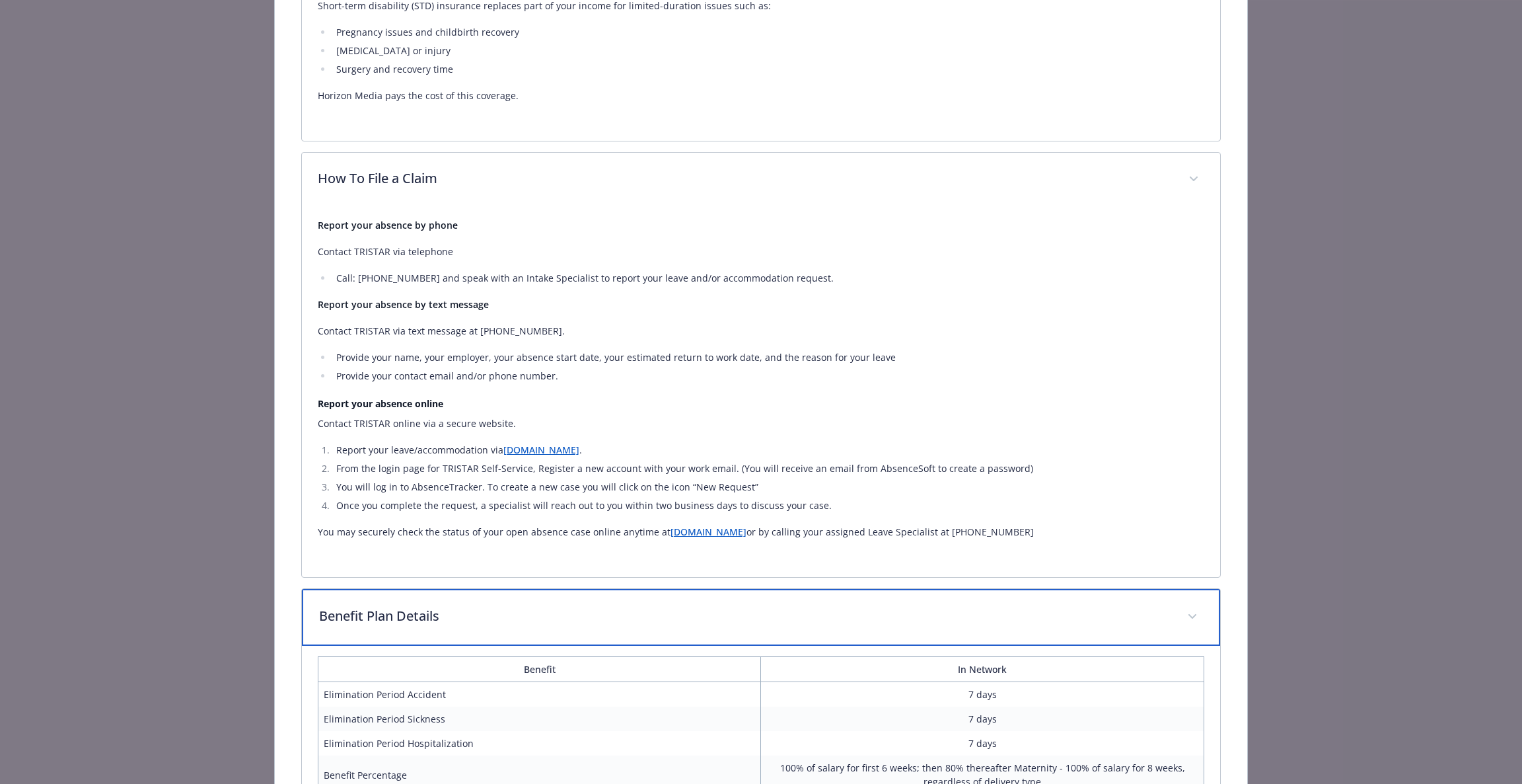
scroll to position [886, 0]
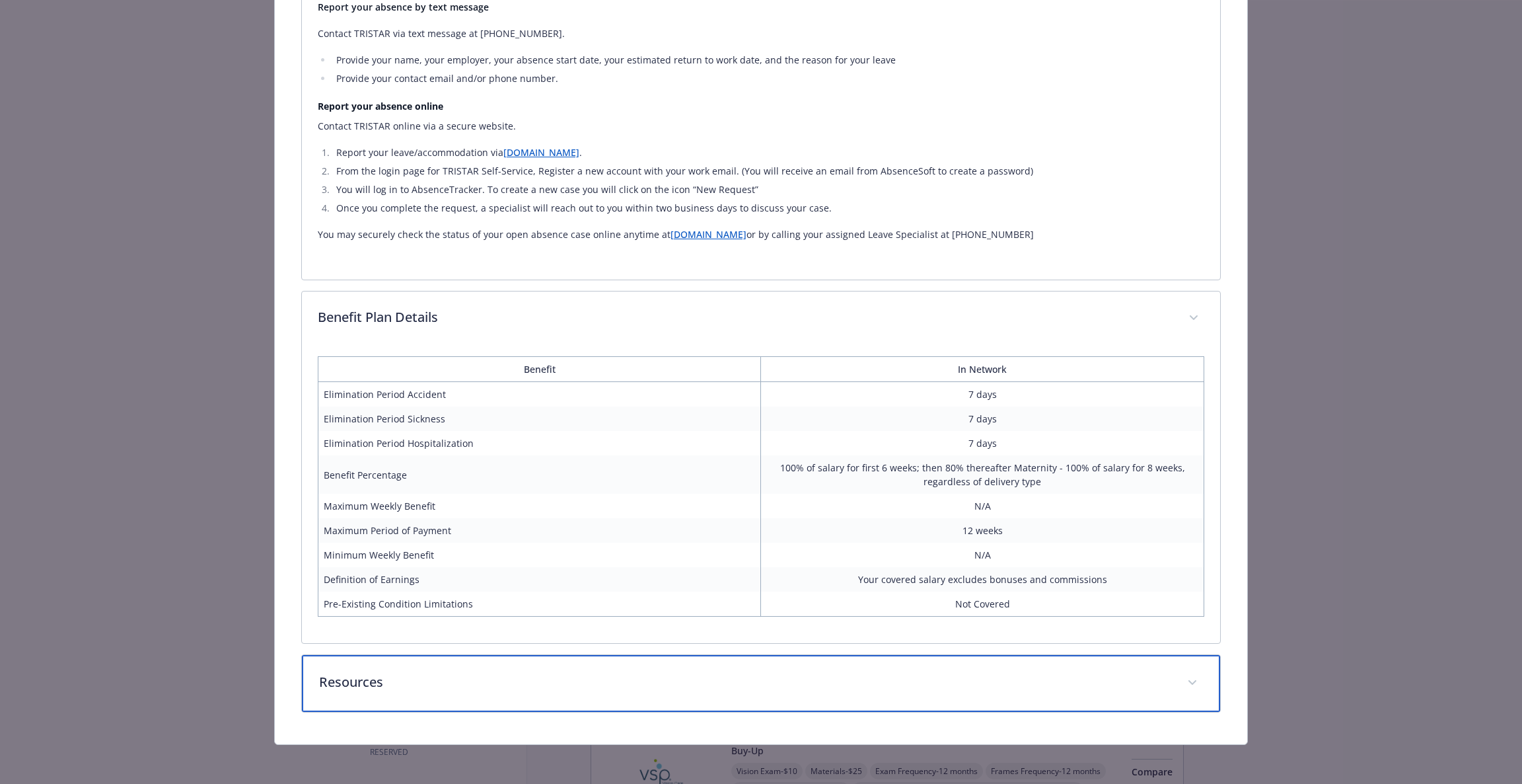
click at [646, 688] on p "Resources" at bounding box center [745, 681] width 853 height 20
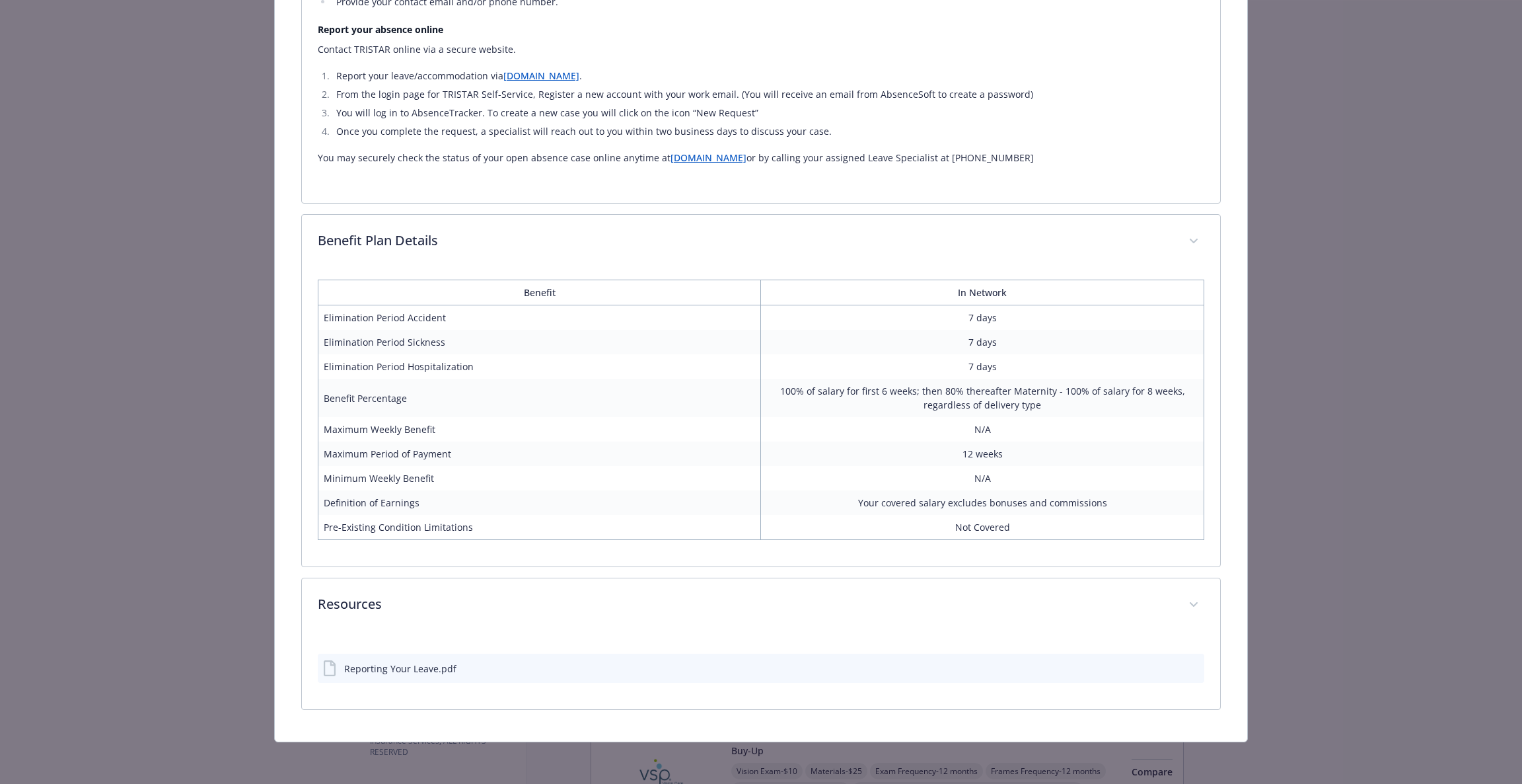
scroll to position [960, 0]
click at [395, 675] on div "Reporting Your Leave.pdf" at bounding box center [761, 668] width 887 height 29
click at [442, 665] on div "Reporting Your Leave.pdf" at bounding box center [400, 669] width 112 height 14
click at [1153, 662] on div "Reporting Your Leave.pdf" at bounding box center [761, 668] width 887 height 29
click at [1165, 664] on icon "download file" at bounding box center [1170, 668] width 10 height 10
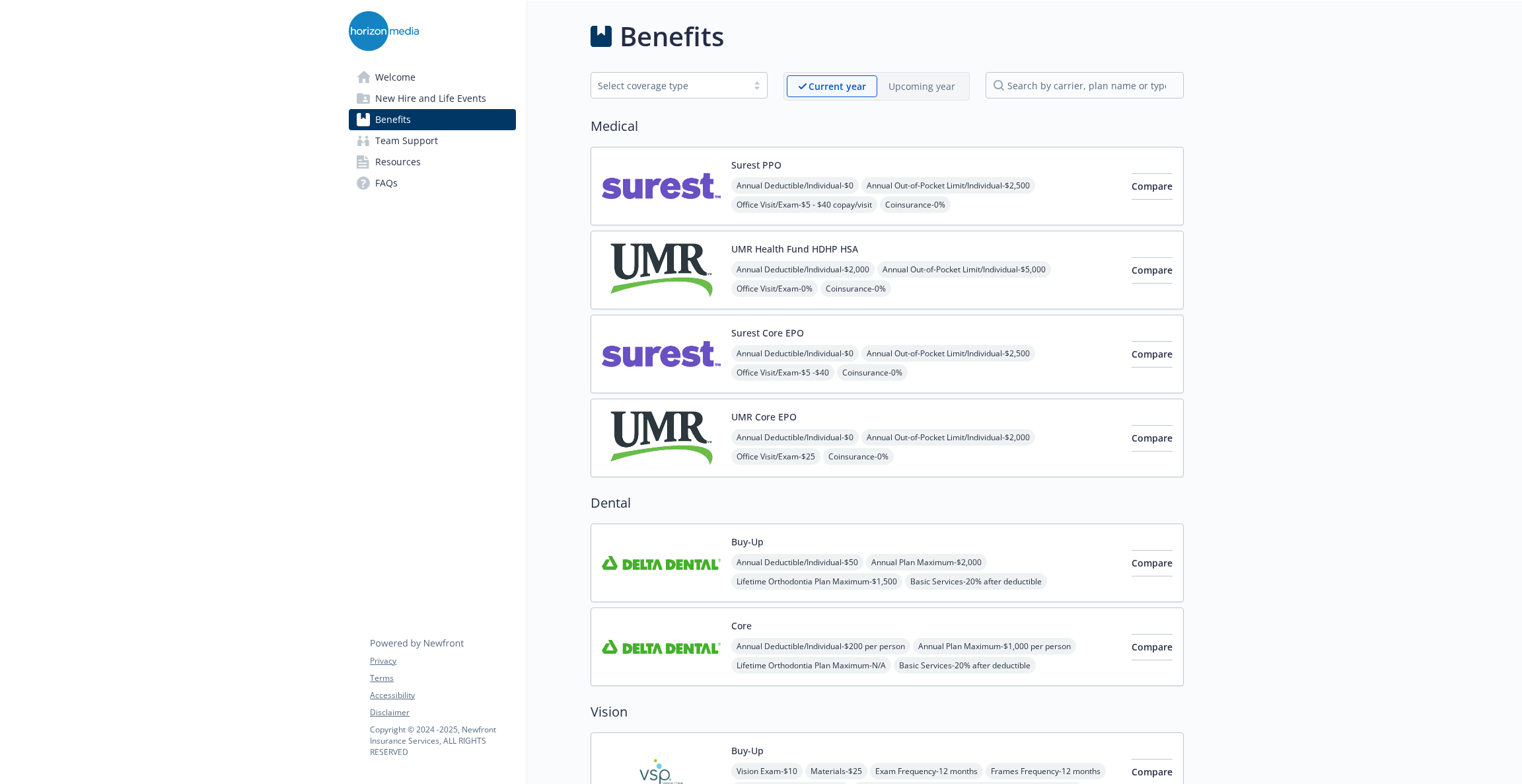
drag, startPoint x: 715, startPoint y: 51, endPoint x: 727, endPoint y: 70, distance: 22.5
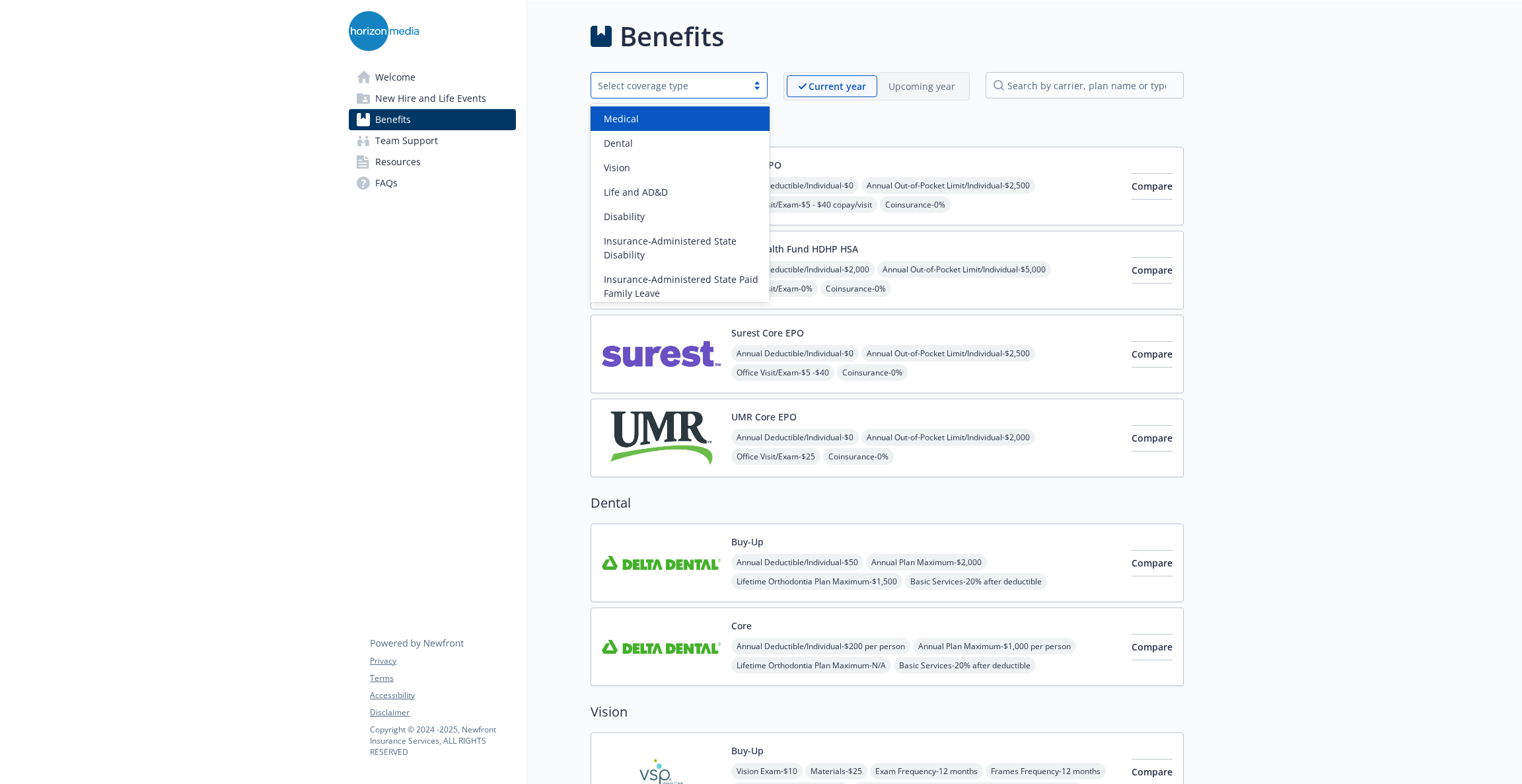
click at [738, 79] on div "Select coverage type" at bounding box center [669, 85] width 143 height 14
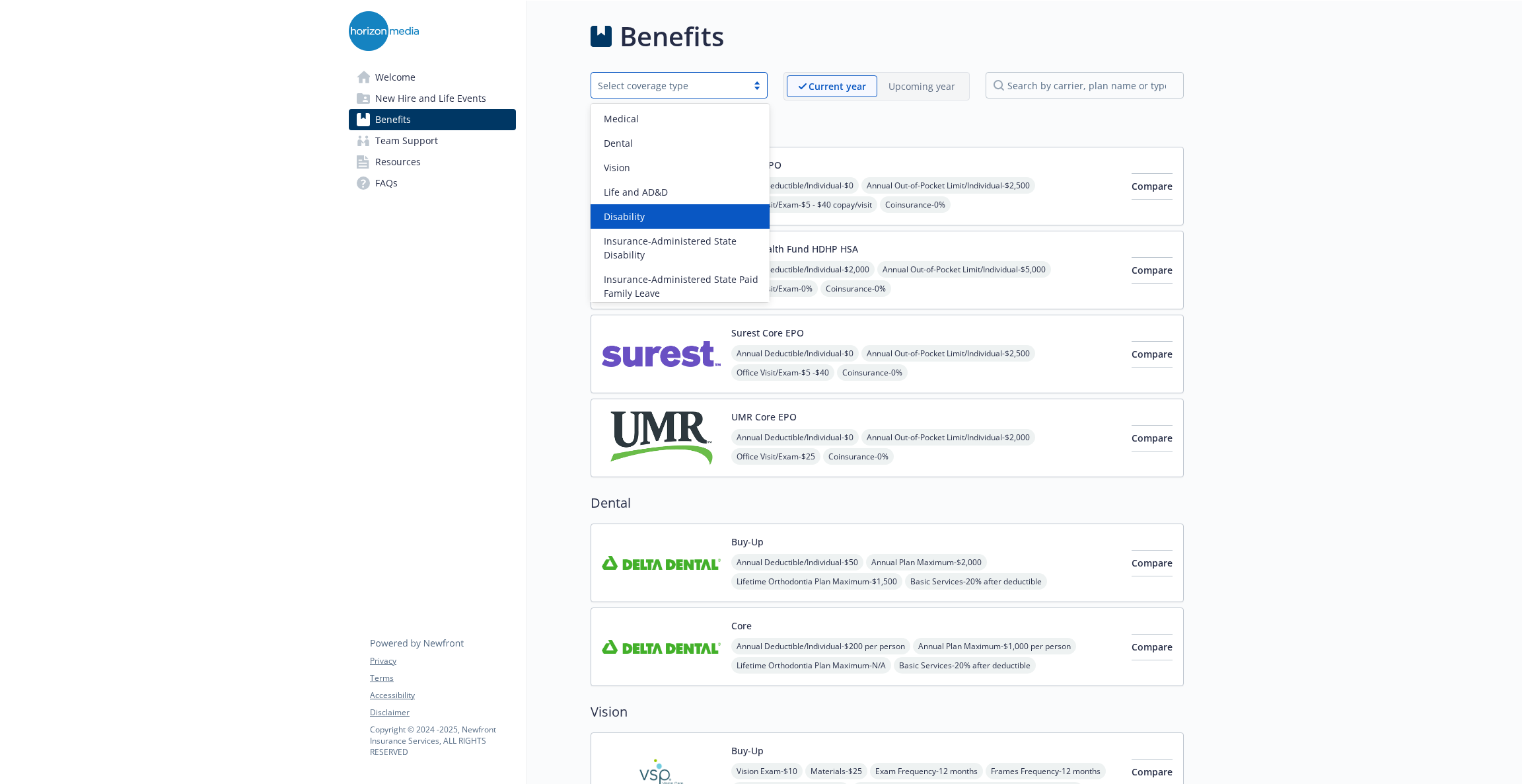
click at [661, 216] on div "Disability" at bounding box center [681, 216] width 163 height 14
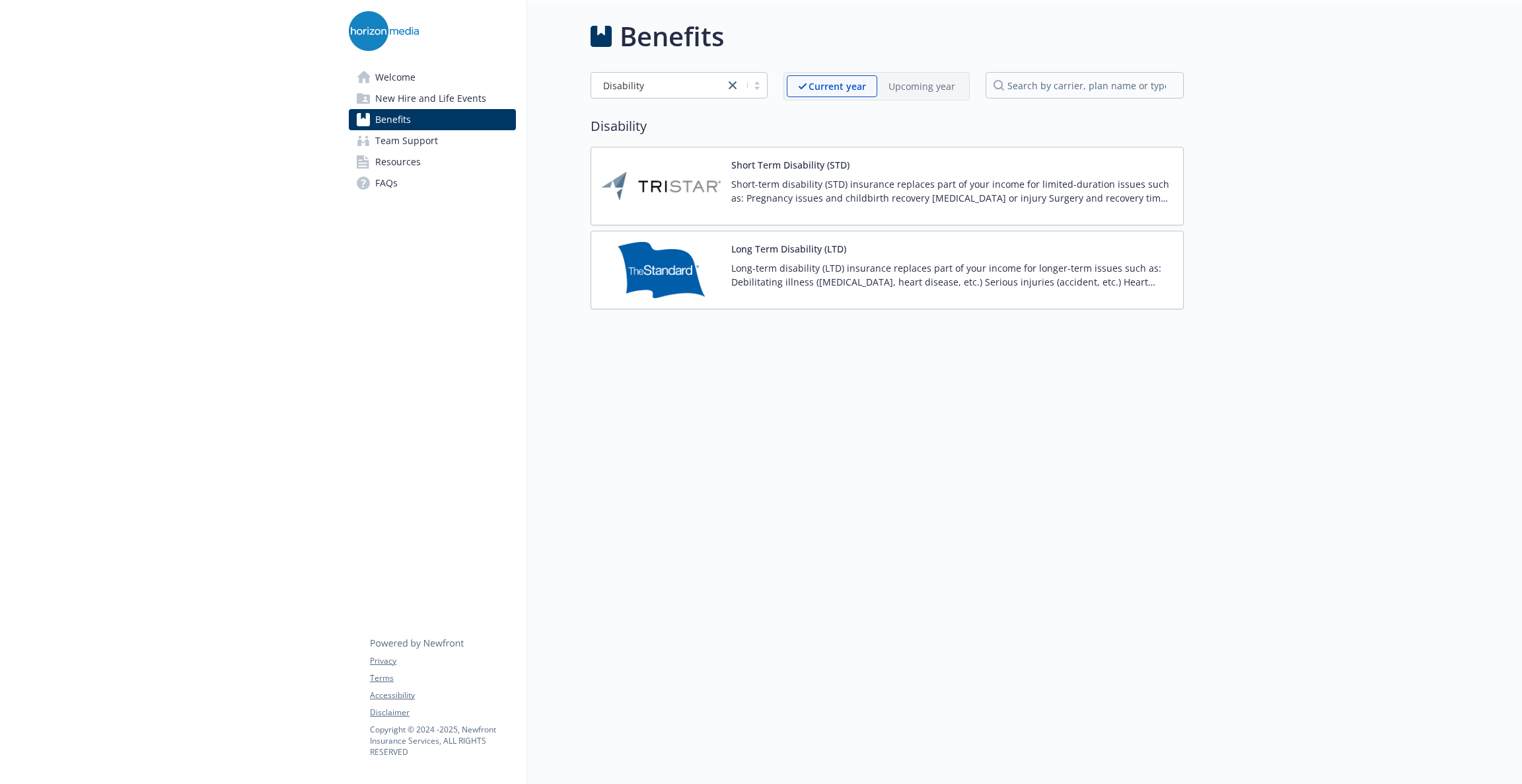
click at [718, 256] on img at bounding box center [661, 269] width 119 height 56
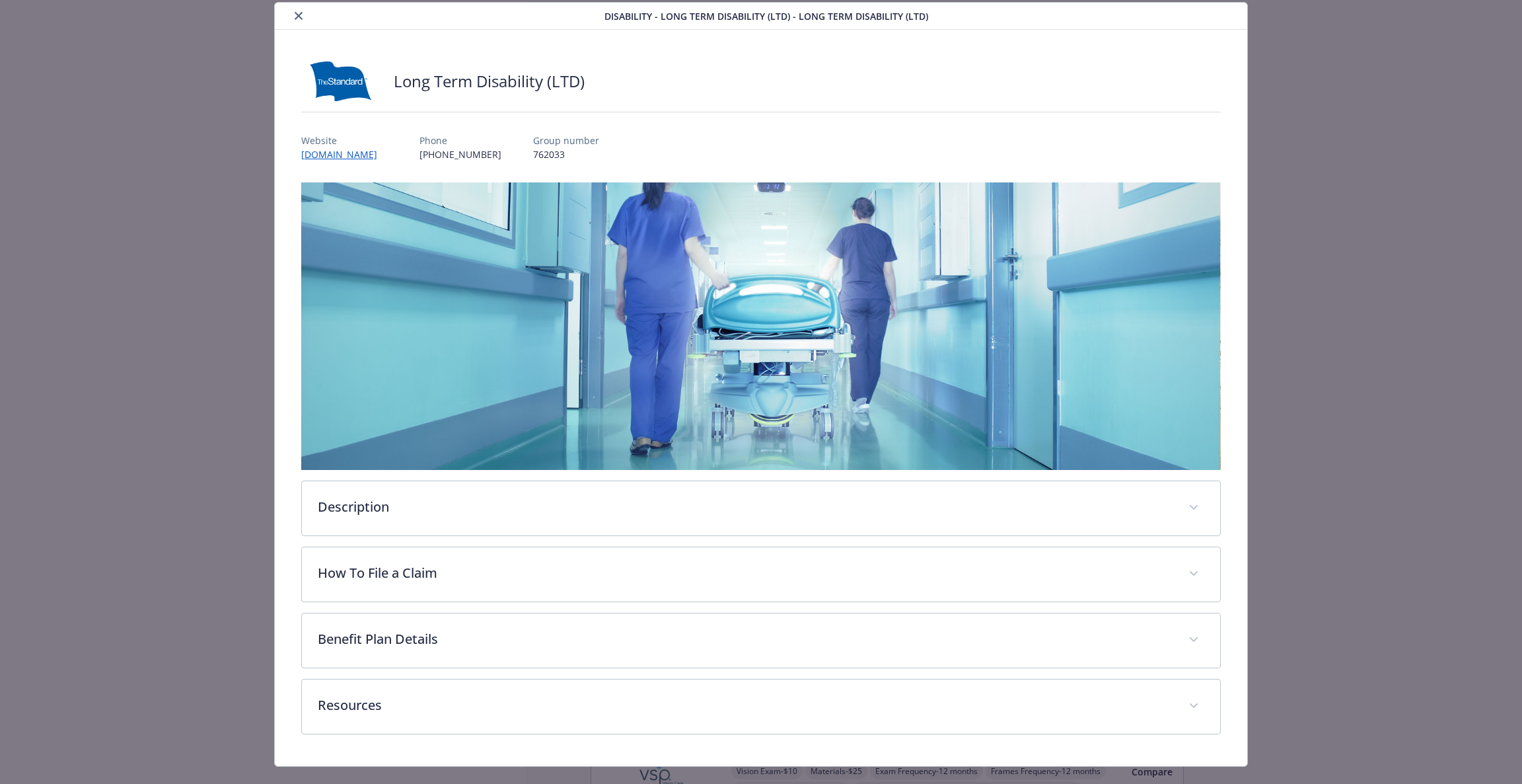
scroll to position [63, 0]
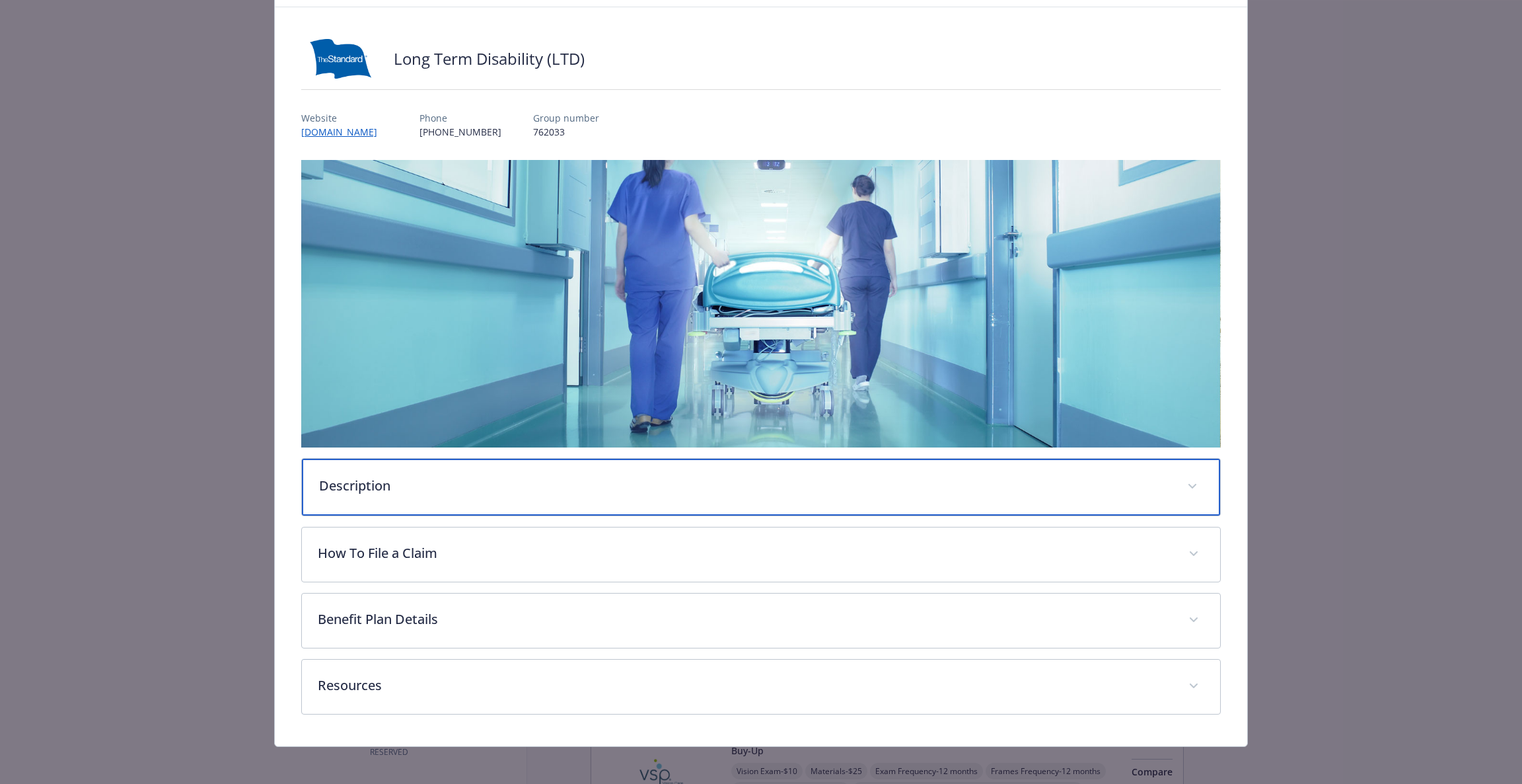
click at [613, 485] on p "Description" at bounding box center [745, 485] width 853 height 20
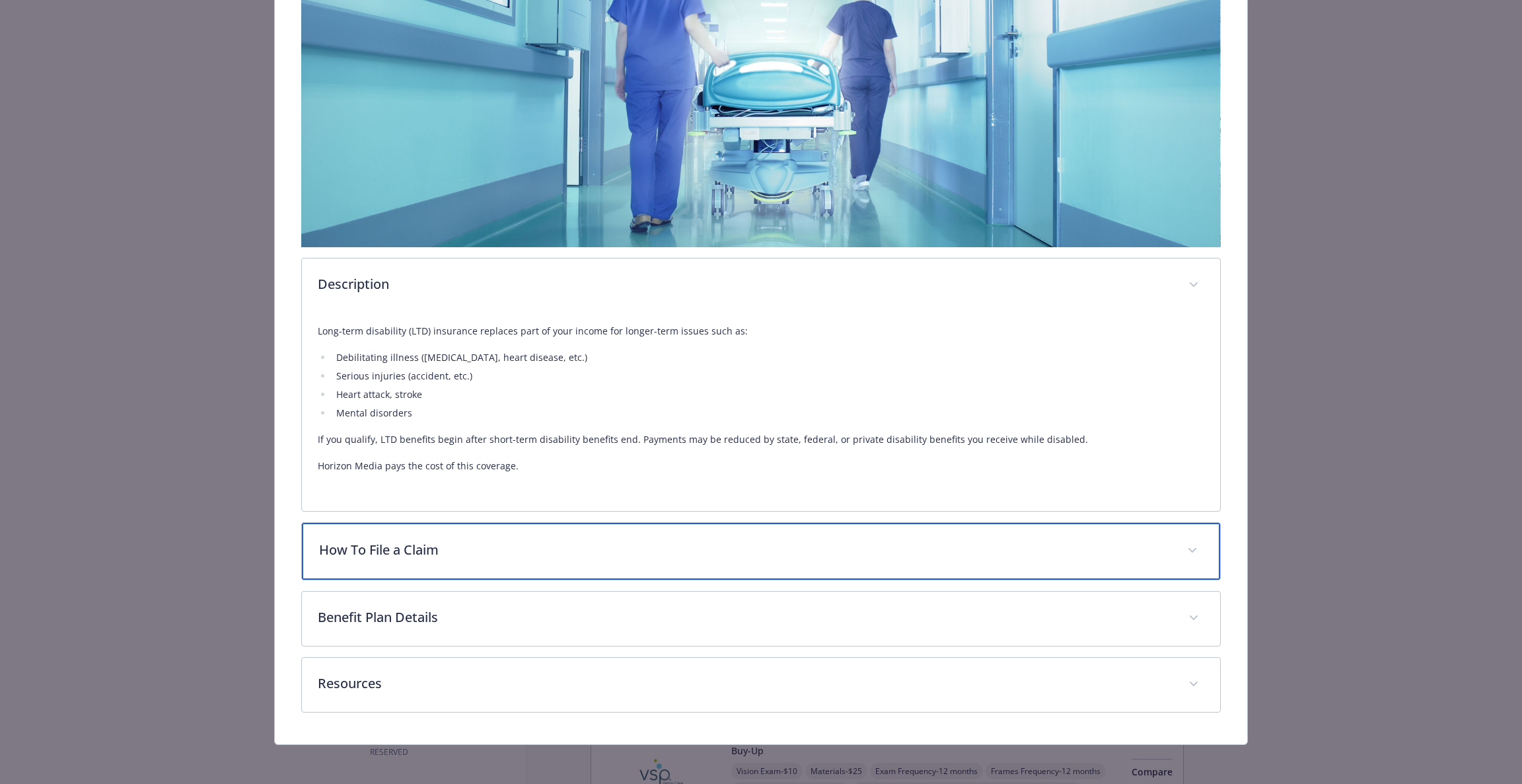
click at [615, 536] on div "How To File a Claim" at bounding box center [761, 550] width 919 height 56
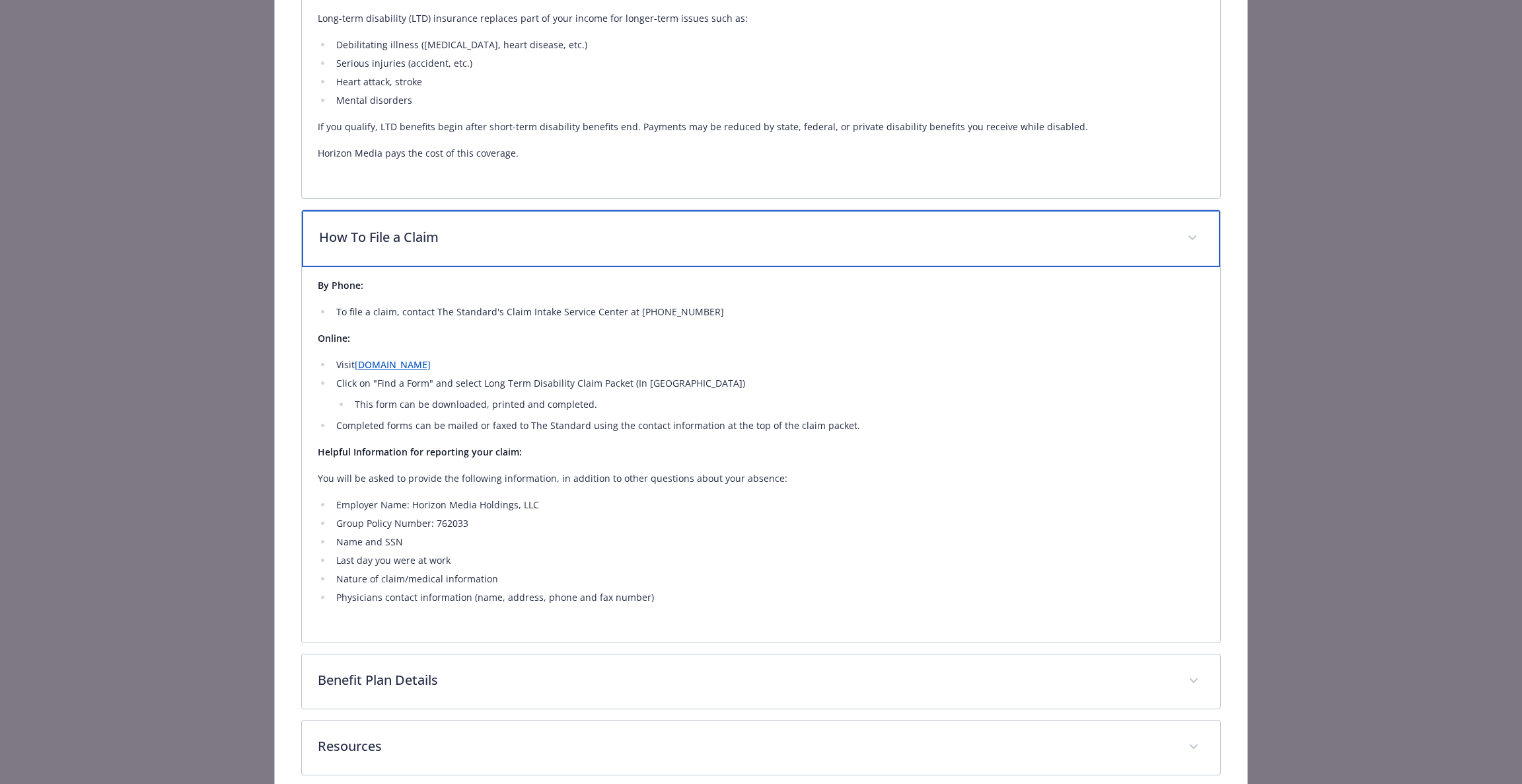
scroll to position [638, 0]
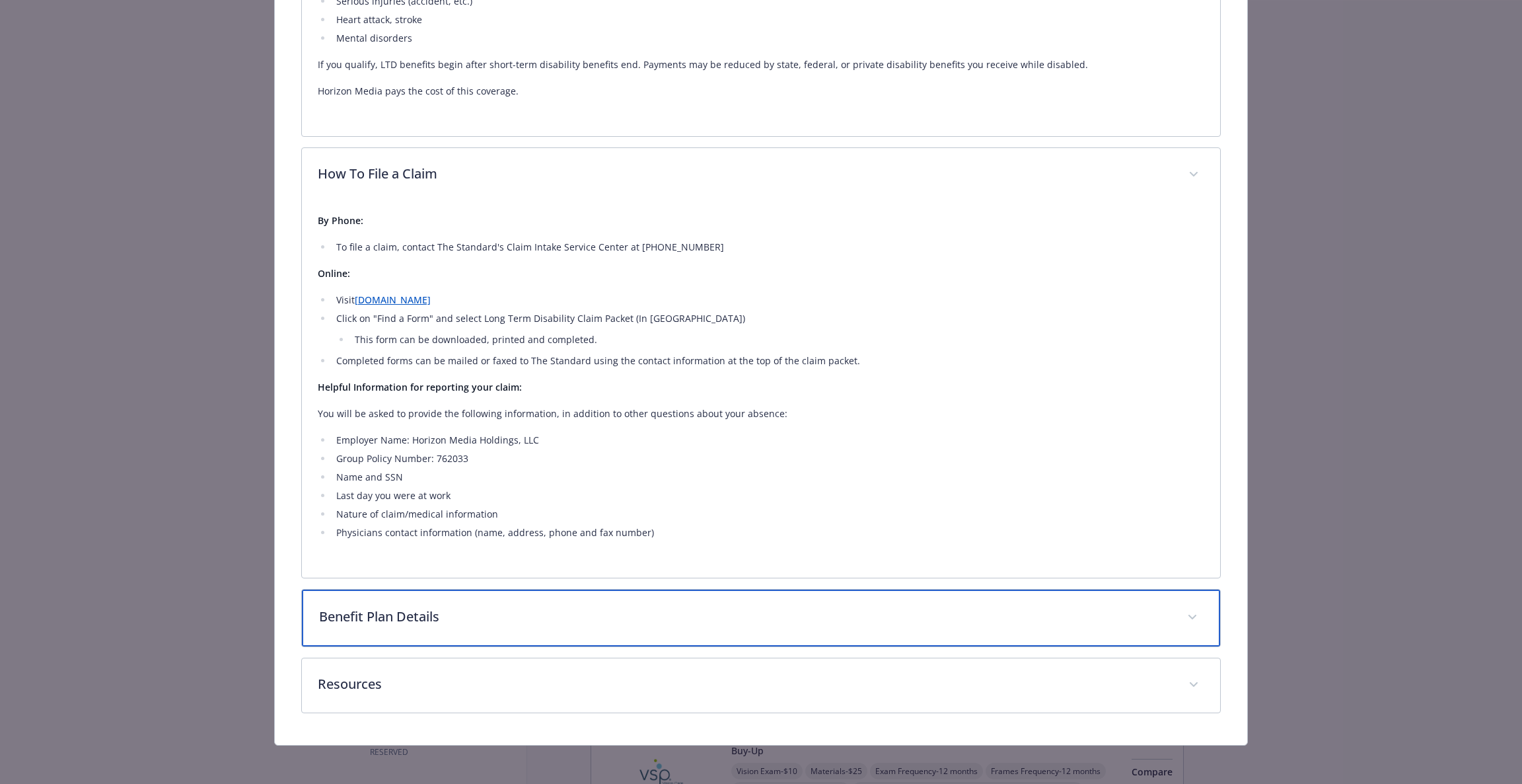
drag, startPoint x: 608, startPoint y: 594, endPoint x: 612, endPoint y: 604, distance: 10.8
click at [612, 604] on div "Benefit Plan Details" at bounding box center [761, 617] width 919 height 56
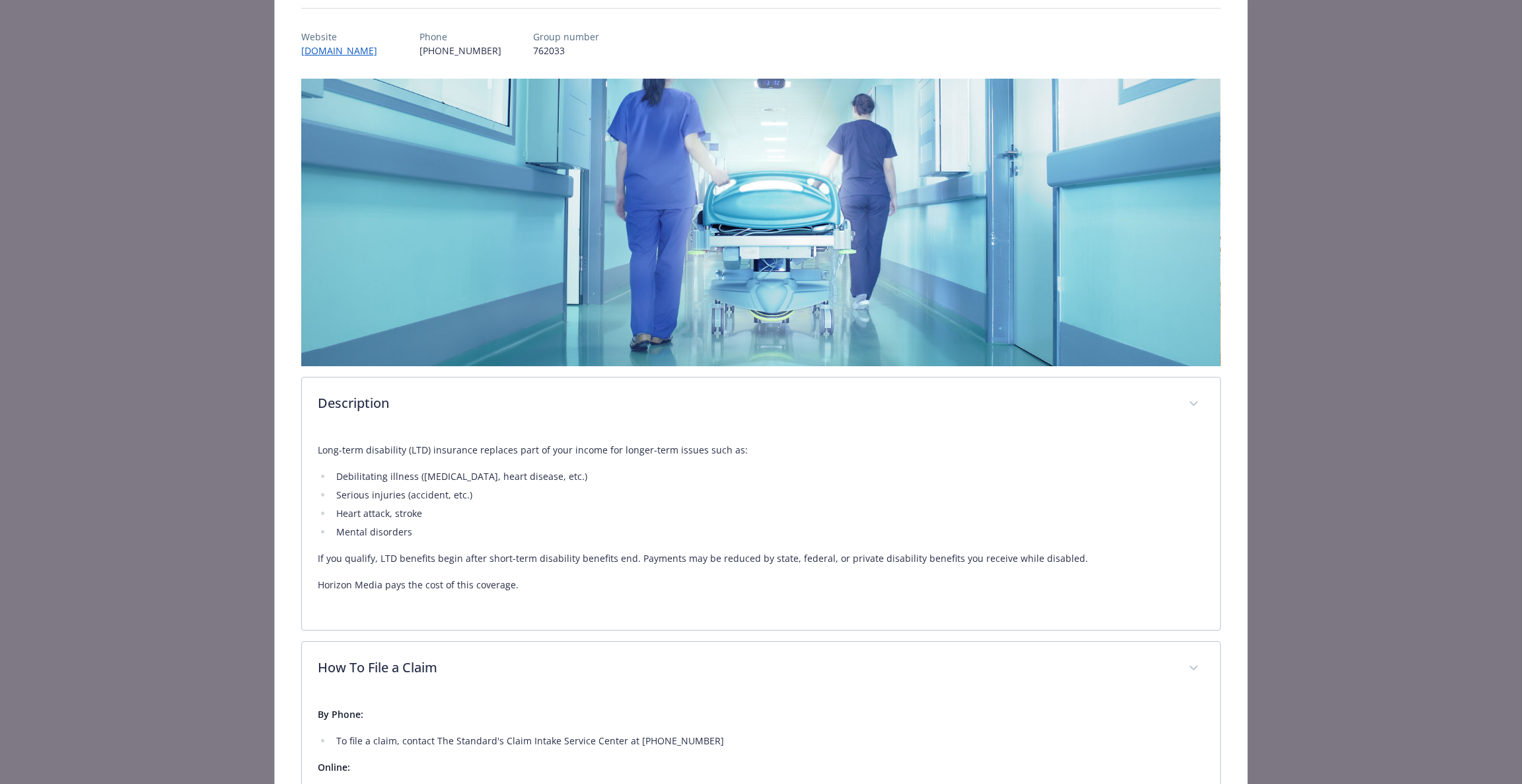
scroll to position [0, 0]
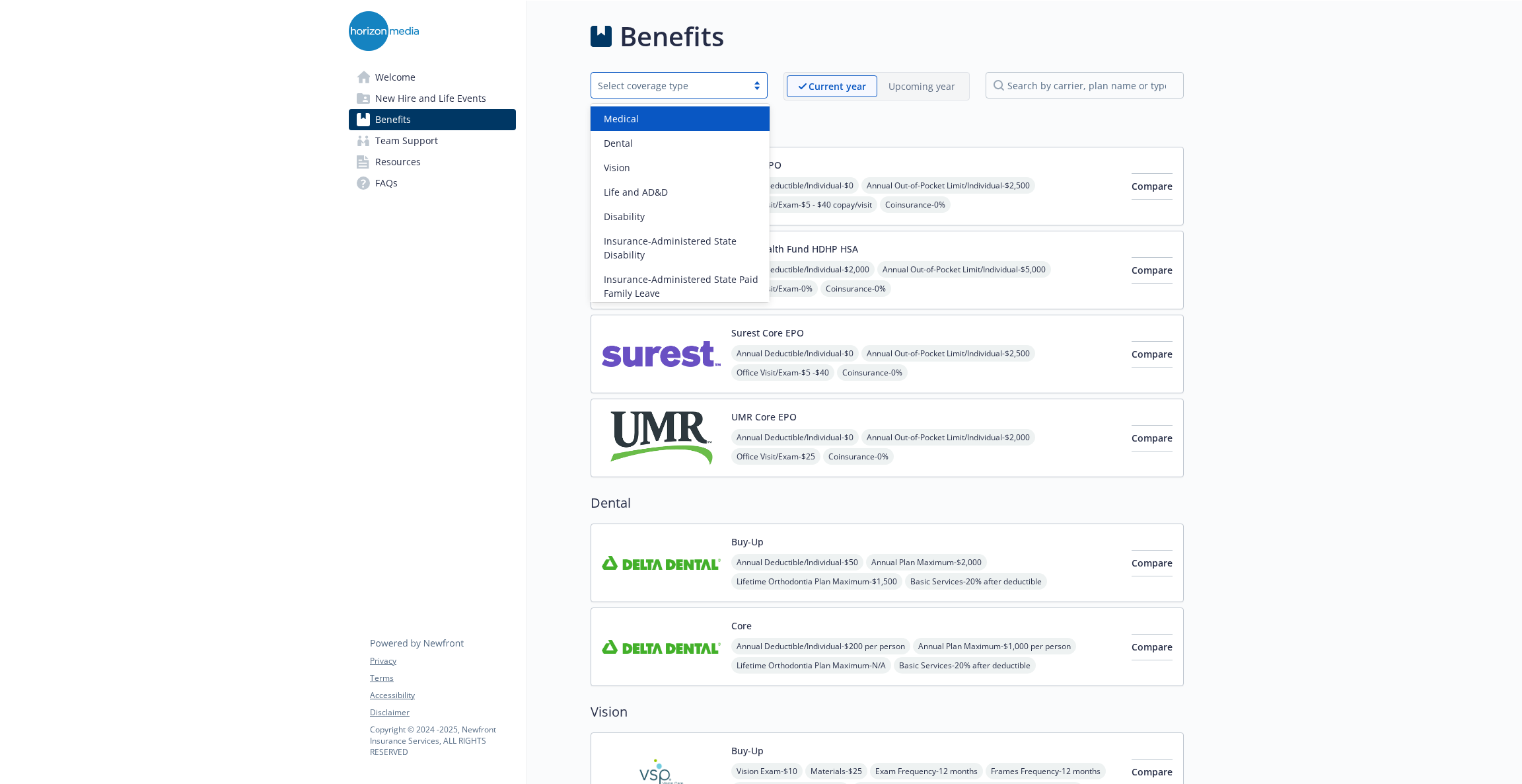
click at [741, 78] on div "Select coverage type" at bounding box center [669, 85] width 143 height 14
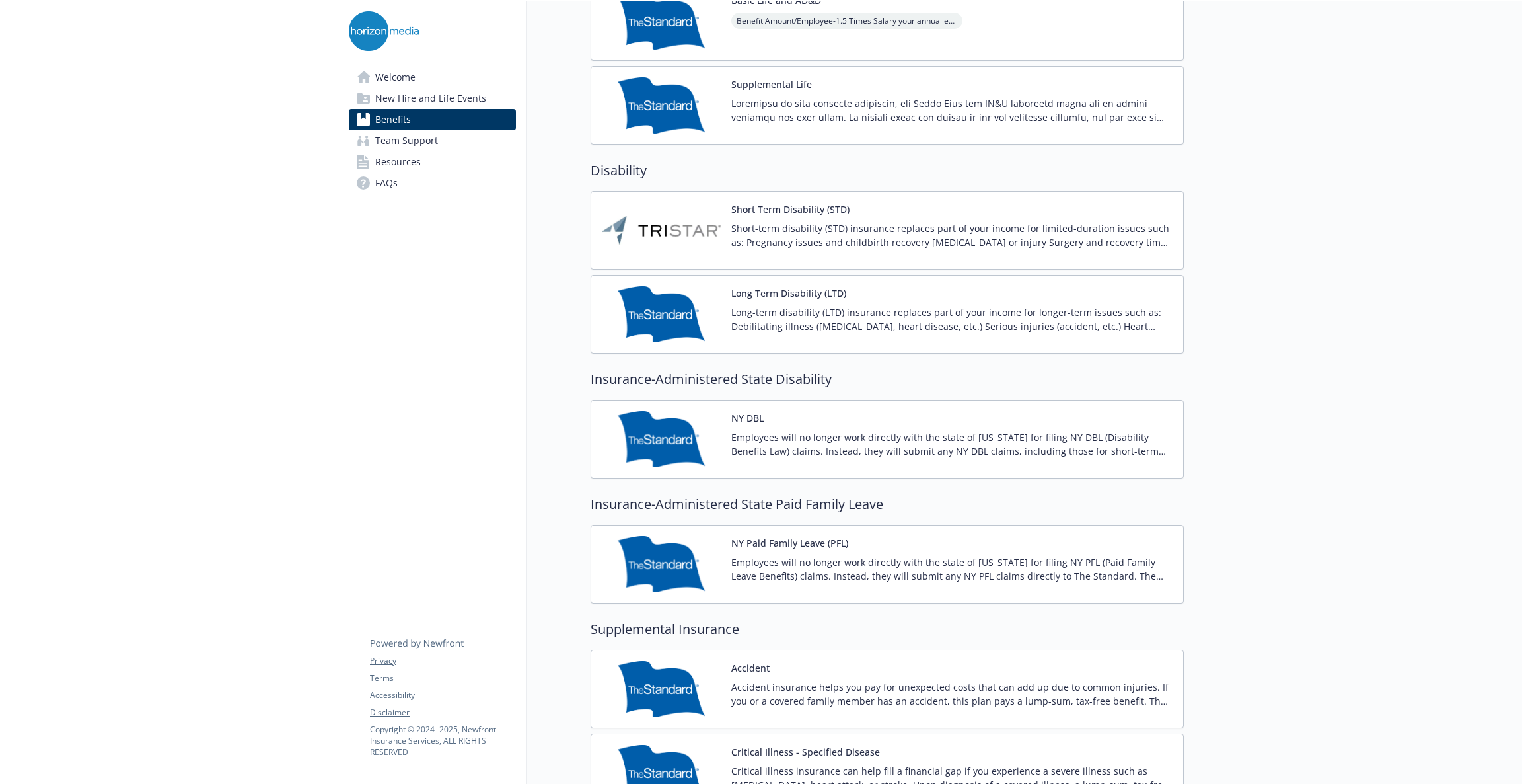
scroll to position [990, 0]
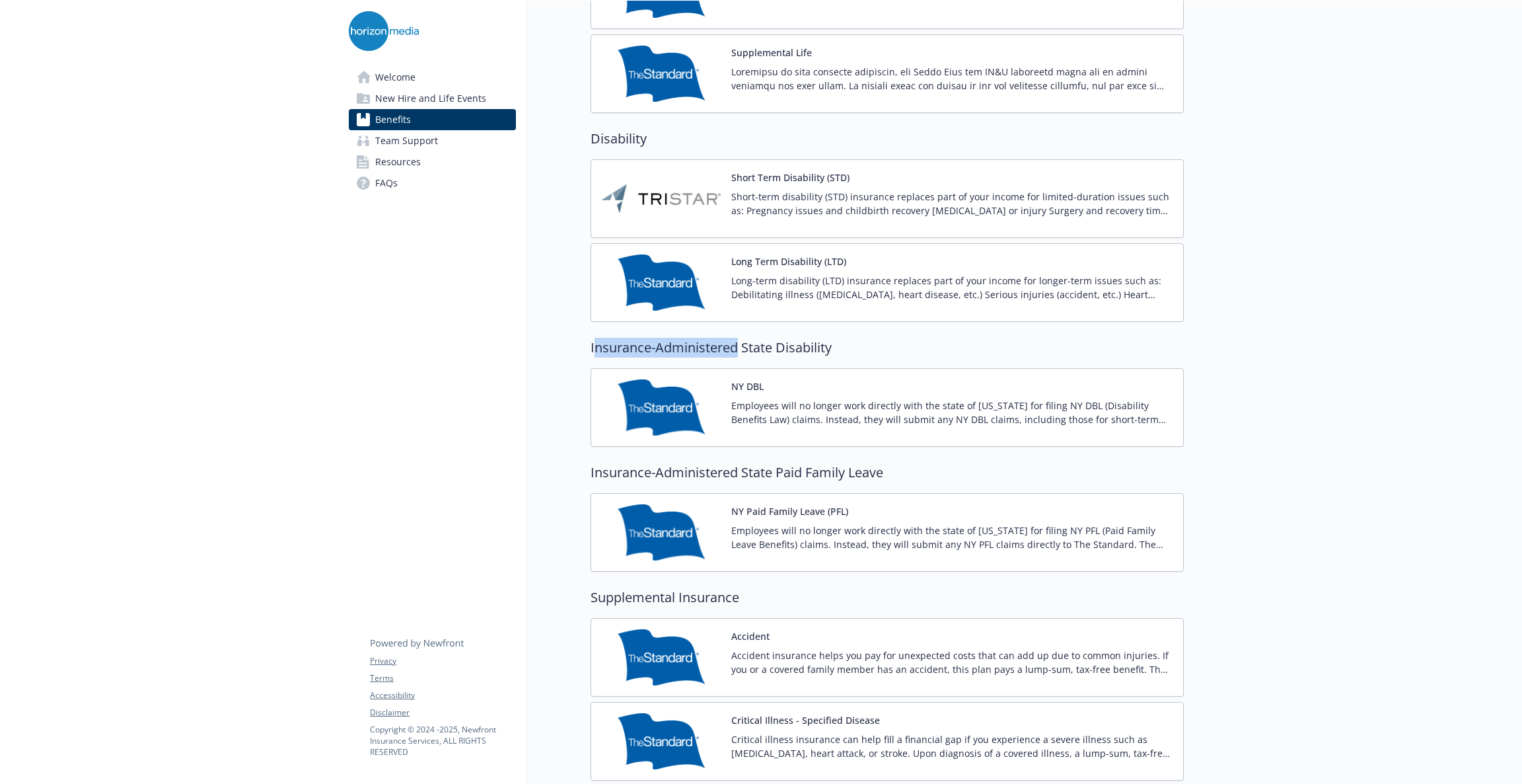
drag, startPoint x: 736, startPoint y: 351, endPoint x: 594, endPoint y: 348, distance: 142.0
click at [594, 348] on h2 "Insurance-Administered State Disability" at bounding box center [887, 347] width 594 height 20
copy h2 "nsurance-Administered"
drag, startPoint x: 781, startPoint y: 475, endPoint x: 766, endPoint y: 477, distance: 15.1
click at [775, 475] on h2 "Insurance-Administered State Paid Family Leave" at bounding box center [887, 472] width 594 height 20
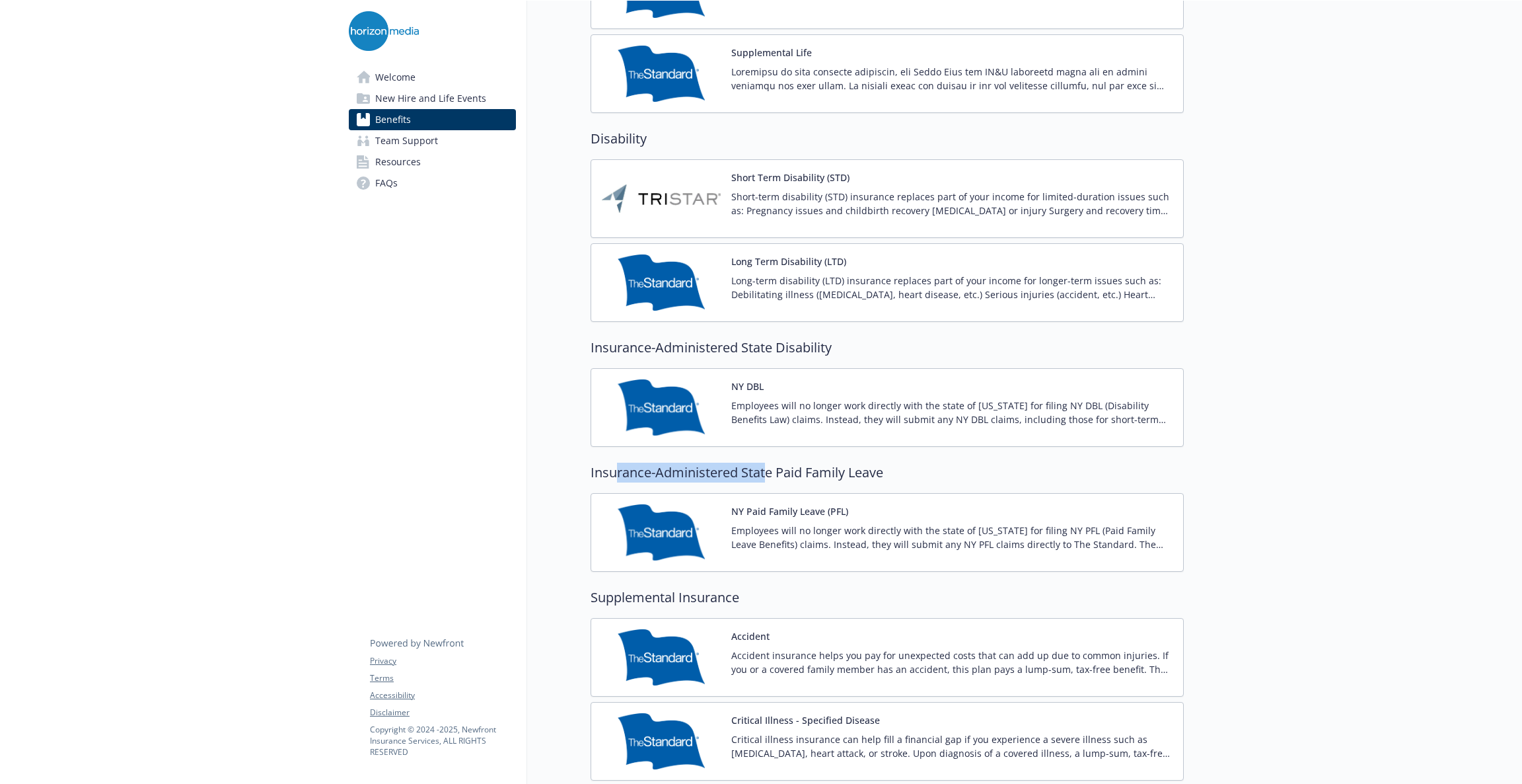
drag, startPoint x: 768, startPoint y: 477, endPoint x: 657, endPoint y: 482, distance: 111.1
click at [613, 477] on h2 "Insurance-Administered State Paid Family Leave" at bounding box center [887, 472] width 594 height 20
drag, startPoint x: 790, startPoint y: 475, endPoint x: 781, endPoint y: 475, distance: 9.0
click at [787, 475] on h2 "Insurance-Administered State Paid Family Leave" at bounding box center [887, 472] width 594 height 20
drag, startPoint x: 770, startPoint y: 475, endPoint x: 576, endPoint y: 470, distance: 194.1
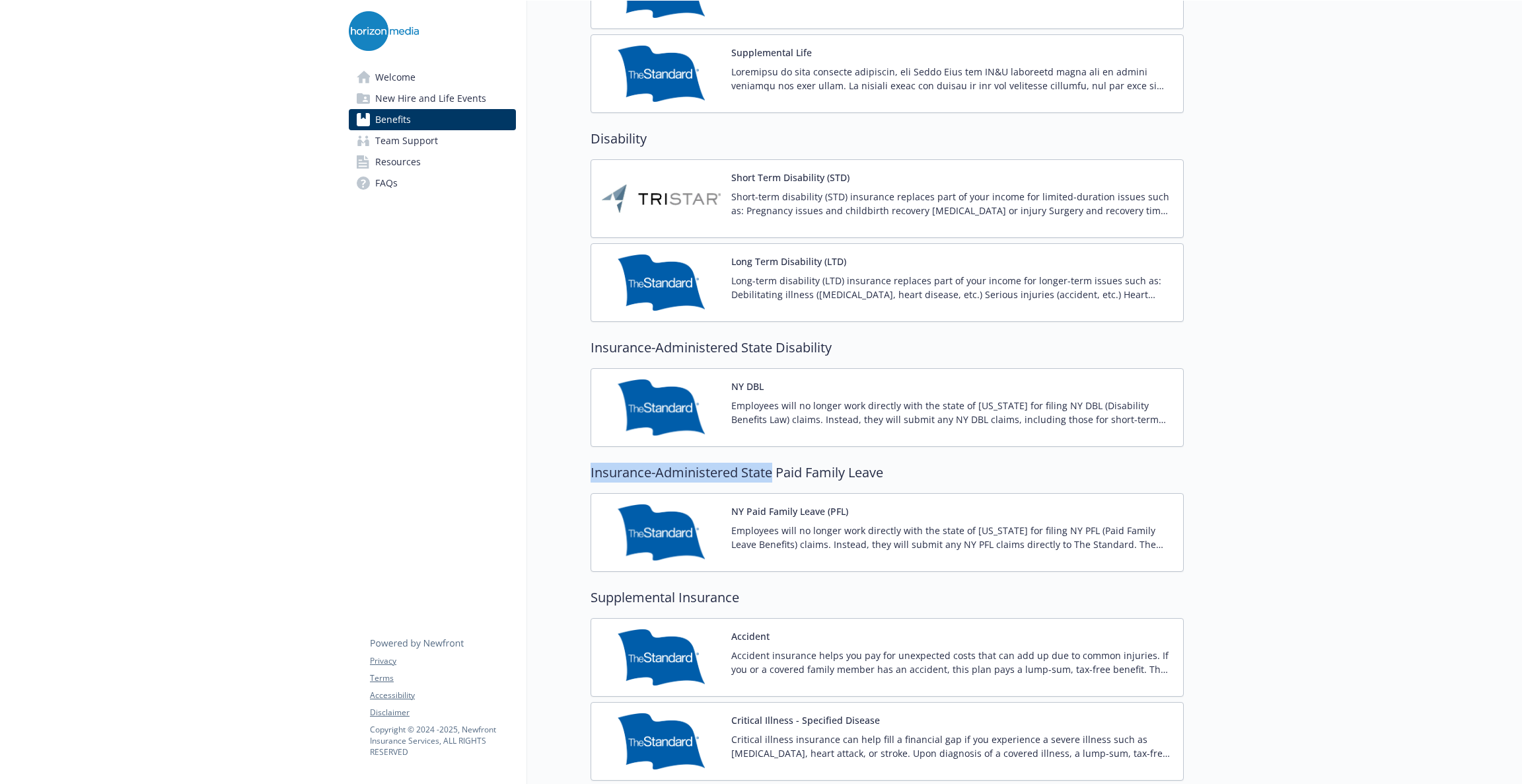
copy h2 "Insurance-Administered State"
